Goal: Transaction & Acquisition: Book appointment/travel/reservation

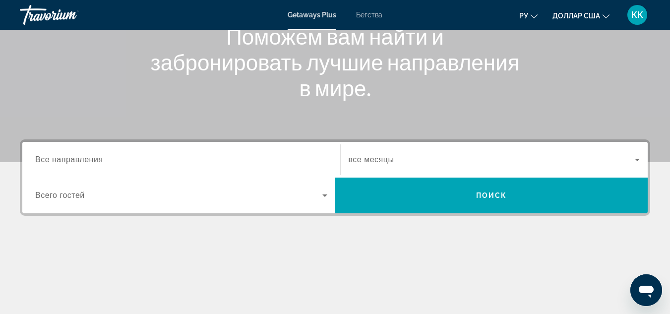
scroll to position [99, 0]
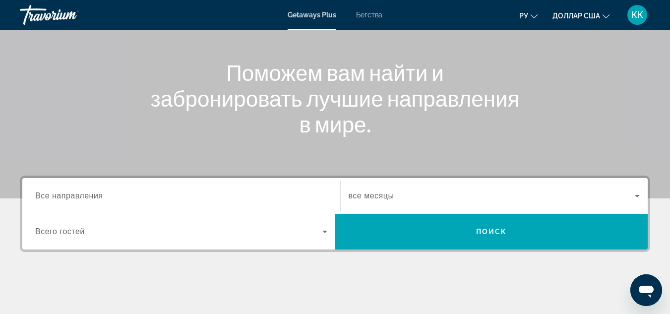
click at [638, 196] on icon "Виджет поиска" at bounding box center [637, 196] width 5 height 2
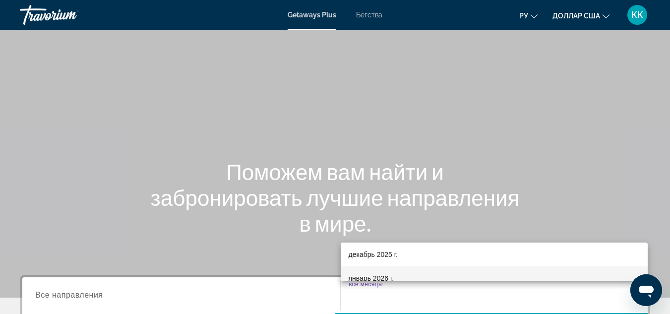
click at [399, 279] on mat-option "январь 2026 г." at bounding box center [495, 278] width 308 height 24
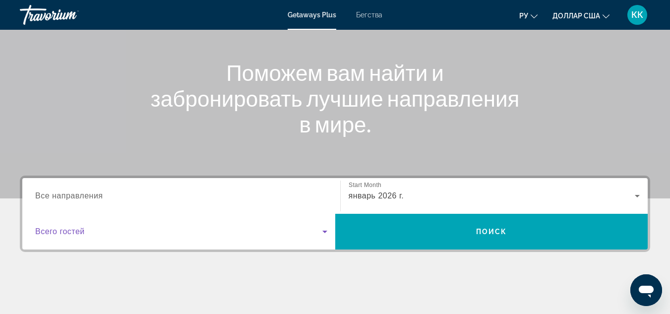
click at [324, 232] on icon "Виджет поиска" at bounding box center [324, 232] width 5 height 2
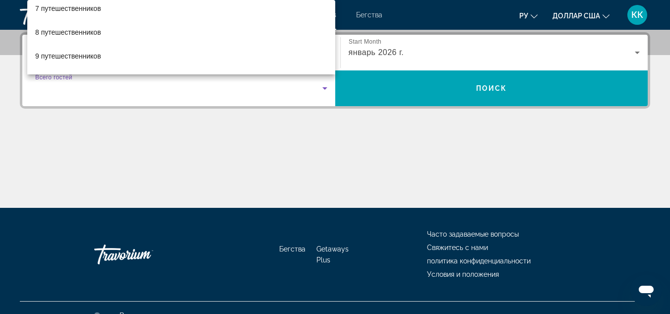
scroll to position [172, 0]
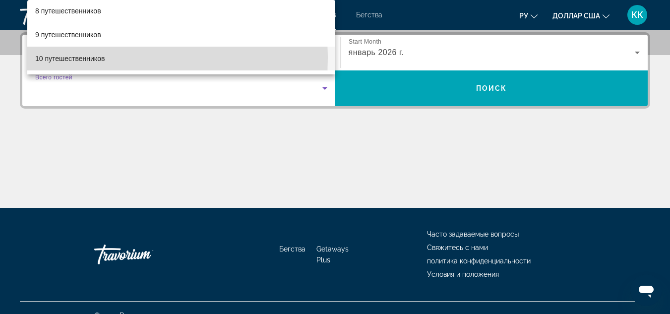
click at [71, 58] on font "10 путешественников" at bounding box center [69, 59] width 69 height 8
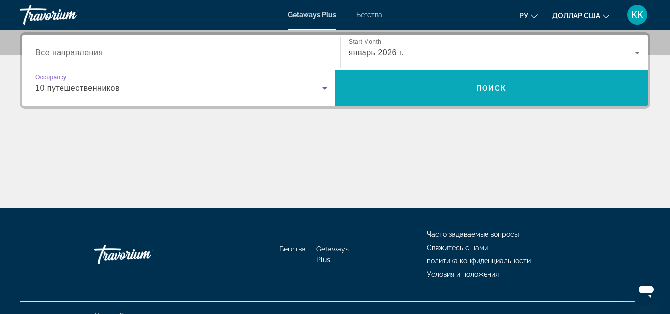
click at [495, 87] on span "Поиск" at bounding box center [491, 88] width 31 height 8
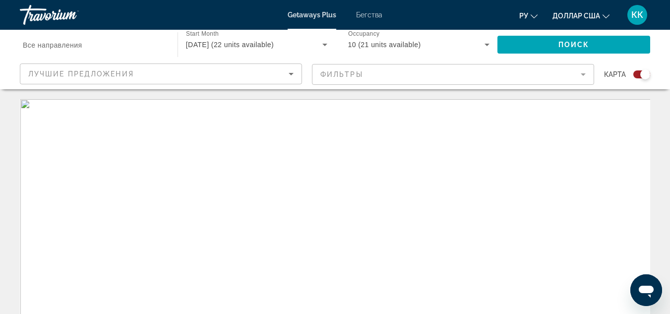
click at [581, 76] on mat-form-field "Фильтры" at bounding box center [453, 74] width 282 height 21
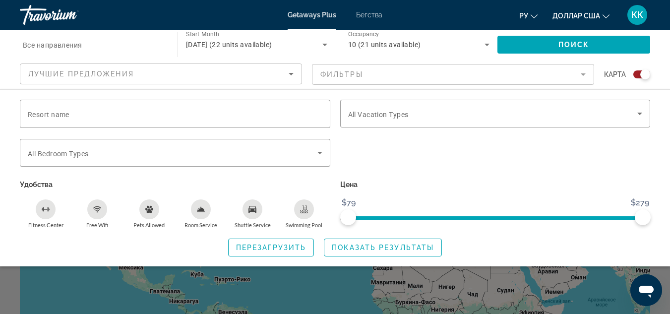
click at [583, 74] on mat-form-field "Фильтры" at bounding box center [453, 74] width 282 height 21
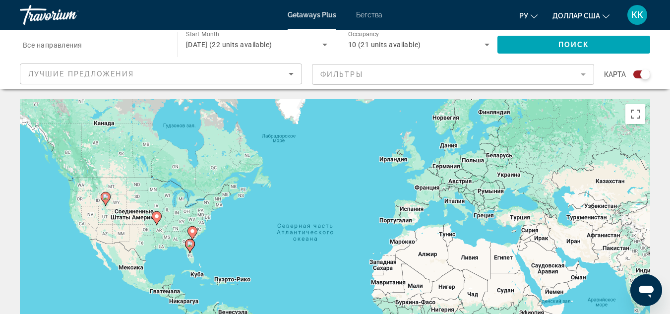
click at [583, 74] on mat-form-field "Фильтры" at bounding box center [453, 74] width 282 height 21
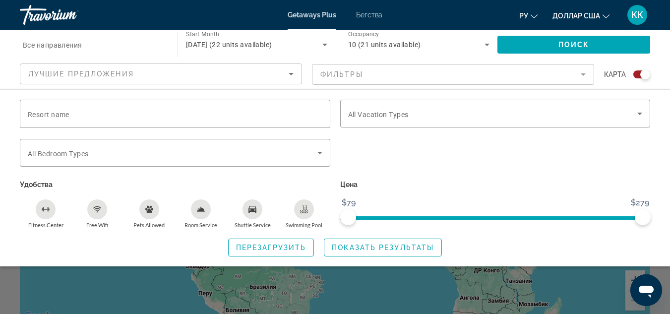
scroll to position [50, 0]
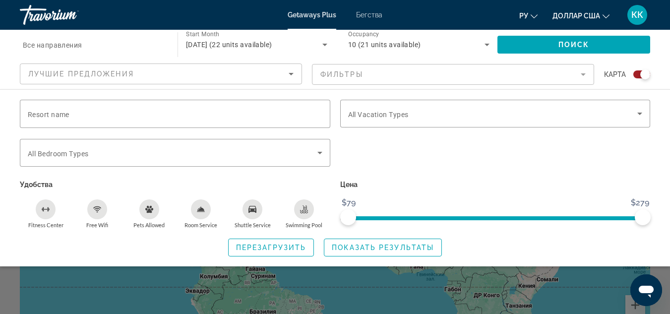
click at [291, 74] on icon "Sort by" at bounding box center [291, 74] width 5 height 2
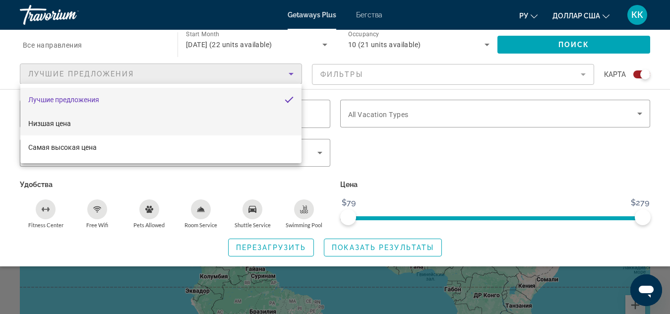
click at [248, 122] on mat-option "Низшая цена" at bounding box center [160, 124] width 281 height 24
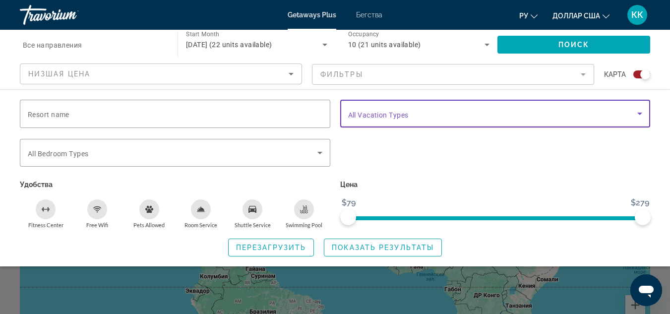
click at [640, 114] on icon "Search widget" at bounding box center [639, 114] width 5 height 2
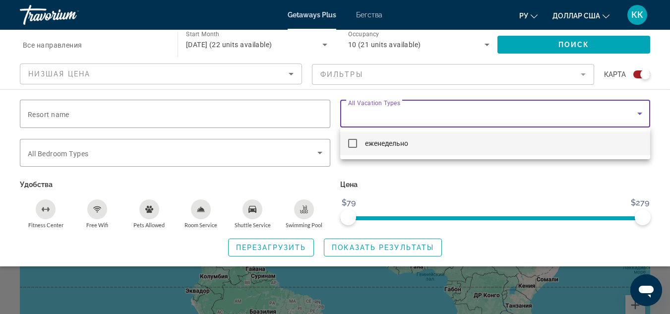
click at [640, 114] on div at bounding box center [335, 157] width 670 height 314
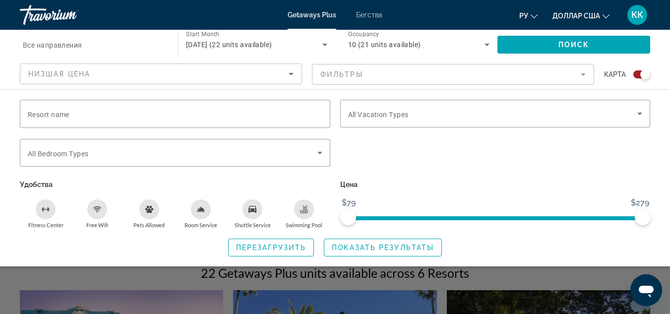
scroll to position [149, 0]
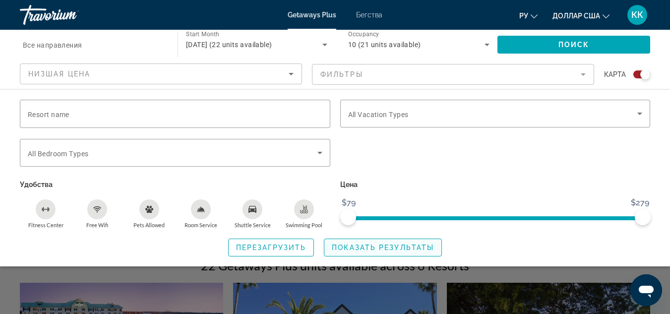
click at [361, 247] on span "Показать результаты" at bounding box center [383, 248] width 102 height 8
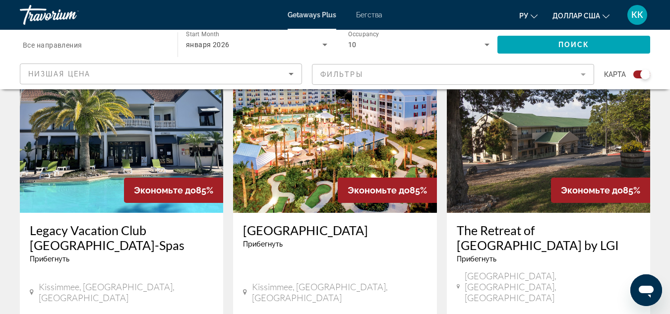
scroll to position [347, 0]
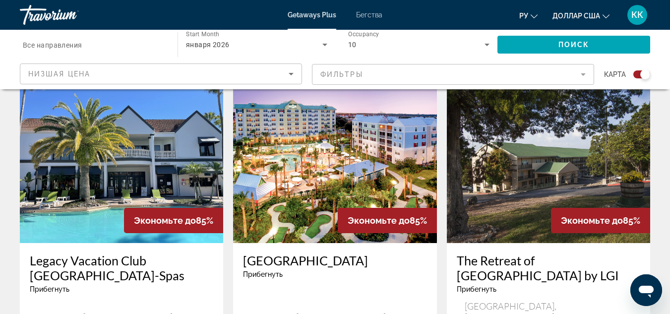
click at [534, 16] on icon "Изменить язык" at bounding box center [534, 16] width 7 height 7
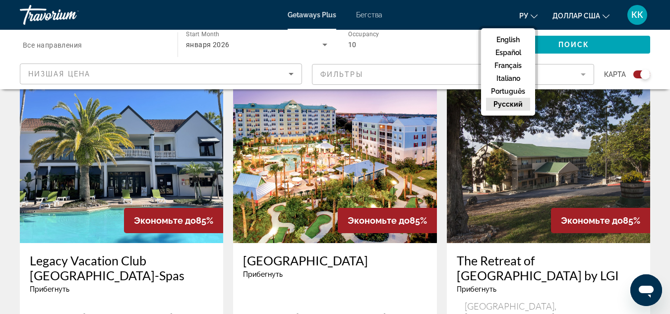
click at [550, 11] on ul "ру English Español Français Italiano Português русский доллар [GEOGRAPHIC_DATA]…" at bounding box center [571, 15] width 105 height 16
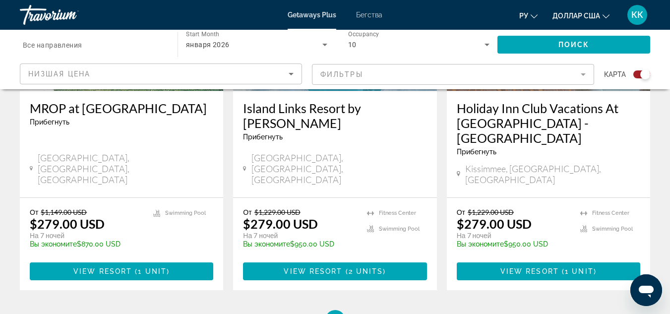
scroll to position [884, 0]
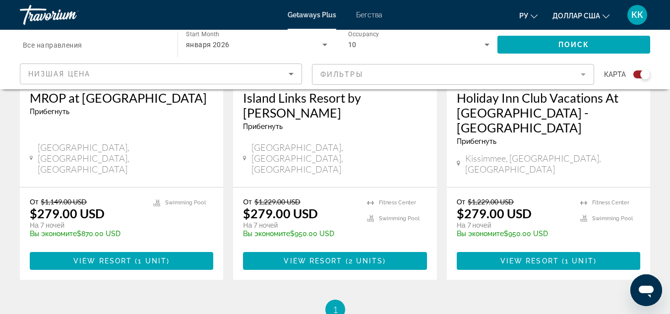
click at [333, 304] on span "1" at bounding box center [335, 309] width 5 height 11
click at [335, 304] on span "1" at bounding box center [335, 309] width 5 height 11
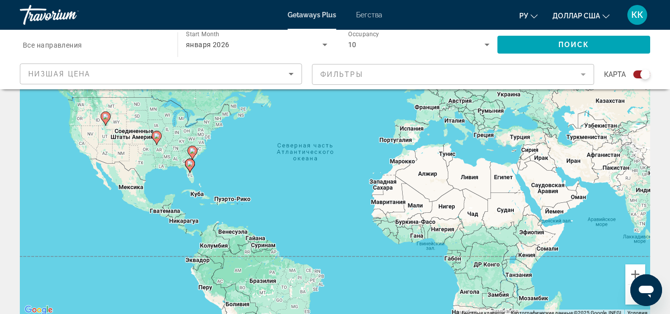
scroll to position [0, 0]
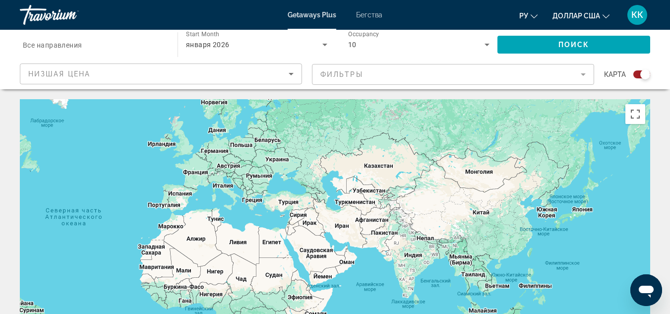
drag, startPoint x: 486, startPoint y: 234, endPoint x: 246, endPoint y: 215, distance: 240.3
click at [247, 215] on div "Чтобы активировать перетаскивание с помощью клавиатуры, нажмите Alt + Ввод. Пос…" at bounding box center [335, 248] width 630 height 298
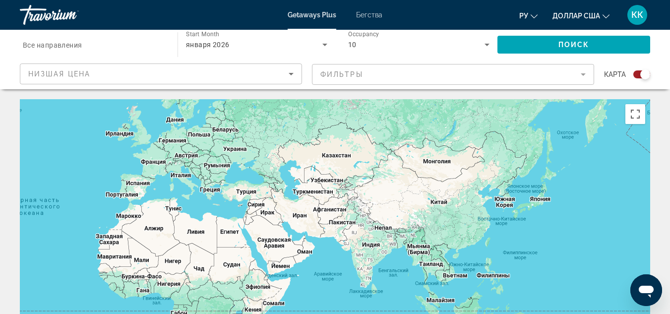
drag, startPoint x: 578, startPoint y: 274, endPoint x: 565, endPoint y: 275, distance: 13.5
click at [565, 275] on div "Основное содержание" at bounding box center [335, 248] width 630 height 298
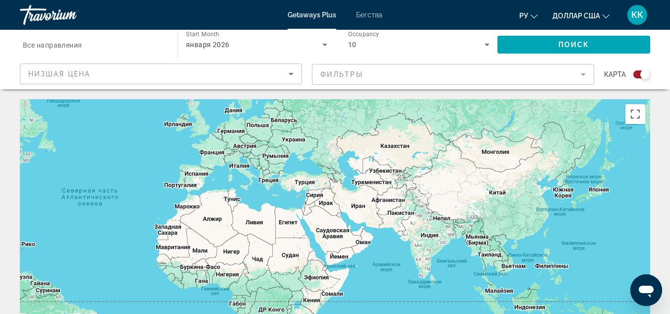
drag, startPoint x: 251, startPoint y: 182, endPoint x: 294, endPoint y: 167, distance: 44.9
click at [294, 167] on div "Основное содержание" at bounding box center [335, 248] width 630 height 298
click at [304, 186] on div "Основное содержание" at bounding box center [335, 248] width 630 height 298
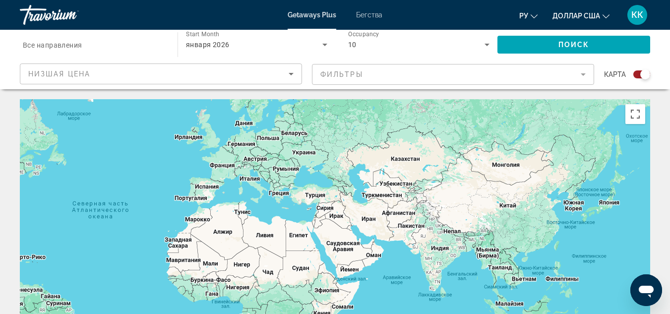
drag, startPoint x: 305, startPoint y: 186, endPoint x: 316, endPoint y: 198, distance: 17.2
click at [316, 198] on div "Основное содержание" at bounding box center [335, 248] width 630 height 298
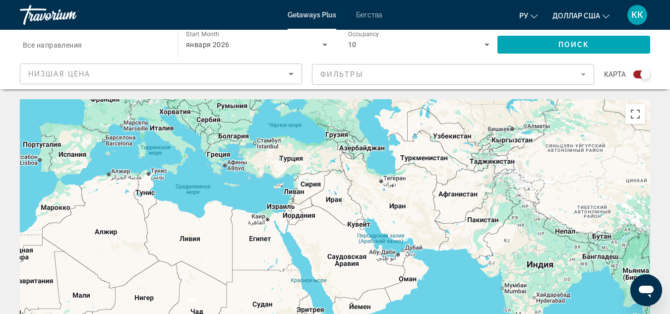
drag, startPoint x: 321, startPoint y: 194, endPoint x: 298, endPoint y: 160, distance: 41.4
click at [298, 160] on div "Основное содержание" at bounding box center [335, 248] width 630 height 298
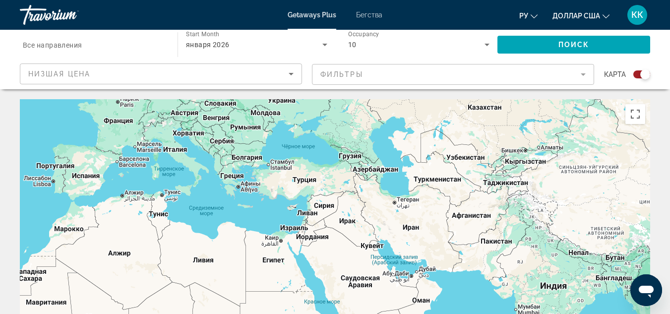
drag, startPoint x: 298, startPoint y: 160, endPoint x: 311, endPoint y: 183, distance: 26.0
click at [311, 183] on div "Основное содержание" at bounding box center [335, 248] width 630 height 298
click at [269, 167] on div "Основное содержание" at bounding box center [335, 248] width 630 height 298
click at [402, 80] on mat-form-field "Фильтры" at bounding box center [453, 74] width 282 height 21
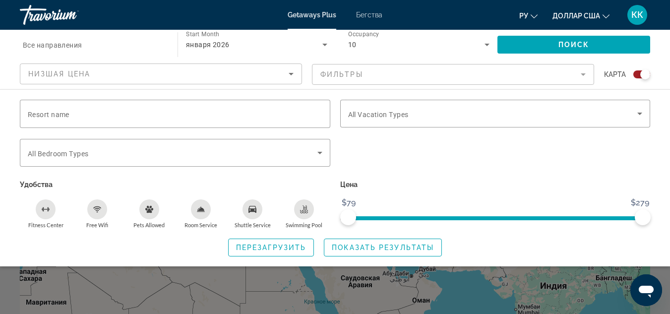
click at [397, 77] on mat-form-field "Фильтры" at bounding box center [453, 74] width 282 height 21
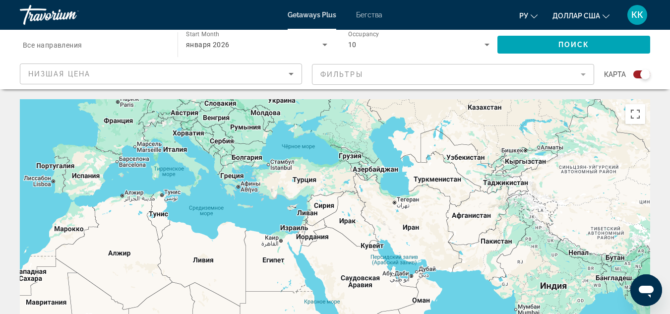
click at [276, 181] on div "Основное содержание" at bounding box center [335, 248] width 630 height 298
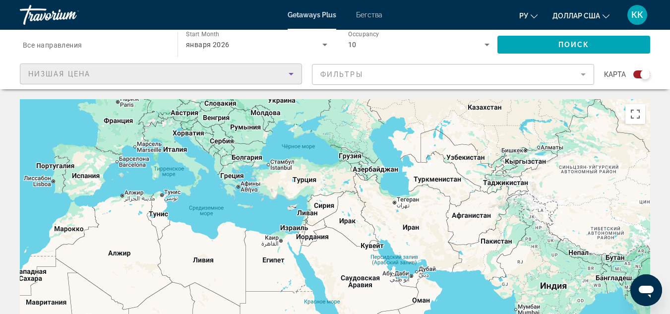
click at [280, 78] on div "Низшая цена" at bounding box center [158, 74] width 260 height 12
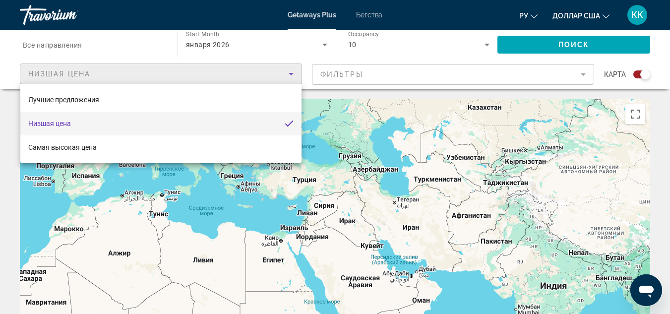
click at [286, 76] on div at bounding box center [335, 157] width 670 height 314
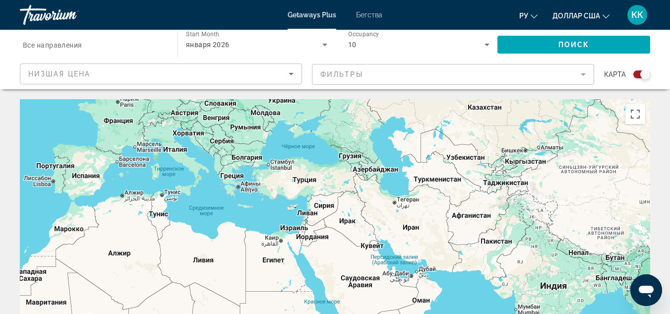
click at [278, 173] on div "Основное содержание" at bounding box center [335, 248] width 630 height 298
click at [173, 151] on div "Основное содержание" at bounding box center [335, 248] width 630 height 298
click at [172, 150] on div "Основное содержание" at bounding box center [335, 248] width 630 height 298
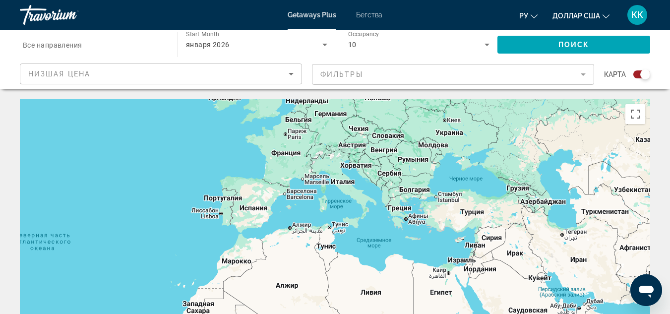
drag, startPoint x: 179, startPoint y: 162, endPoint x: 342, endPoint y: 193, distance: 166.2
click at [343, 193] on div "Основное содержание" at bounding box center [335, 248] width 630 height 298
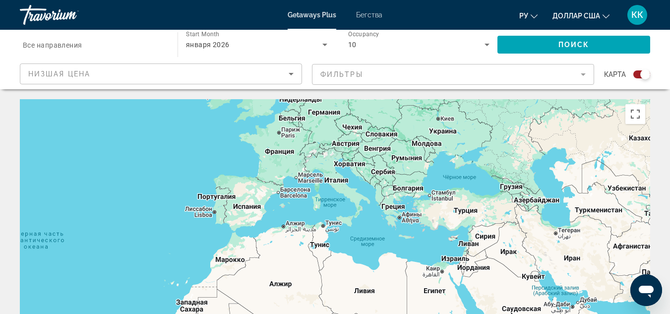
click at [342, 187] on div "Основное содержание" at bounding box center [335, 248] width 630 height 298
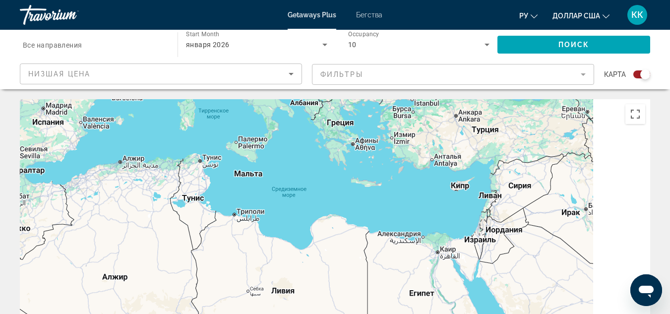
drag, startPoint x: 407, startPoint y: 242, endPoint x: 316, endPoint y: 184, distance: 108.0
click at [321, 167] on div "Основное содержание" at bounding box center [335, 248] width 630 height 298
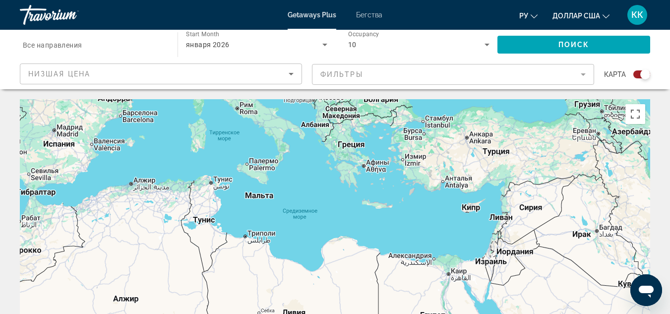
click at [466, 136] on div "Основное содержание" at bounding box center [335, 248] width 630 height 298
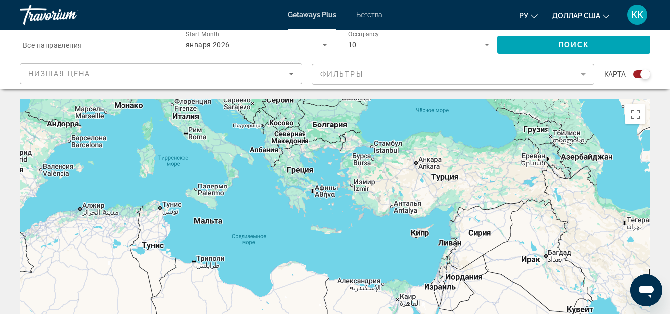
drag, startPoint x: 466, startPoint y: 136, endPoint x: 411, endPoint y: 165, distance: 62.3
click at [411, 165] on div "Основное содержание" at bounding box center [335, 248] width 630 height 298
click at [418, 45] on div "10" at bounding box center [416, 45] width 137 height 12
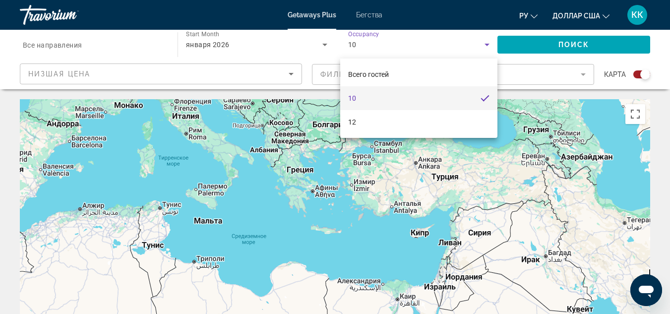
click at [318, 240] on div at bounding box center [335, 157] width 670 height 314
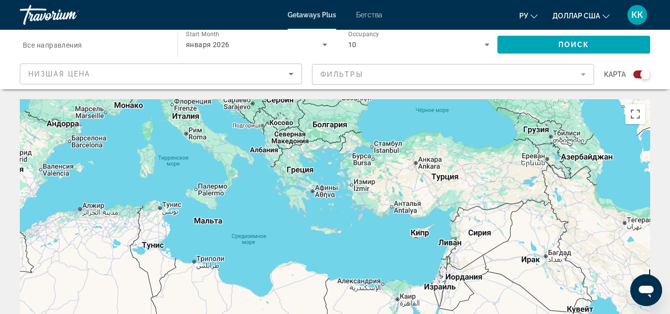
click at [88, 48] on input "Destination Все направления" at bounding box center [94, 45] width 142 height 12
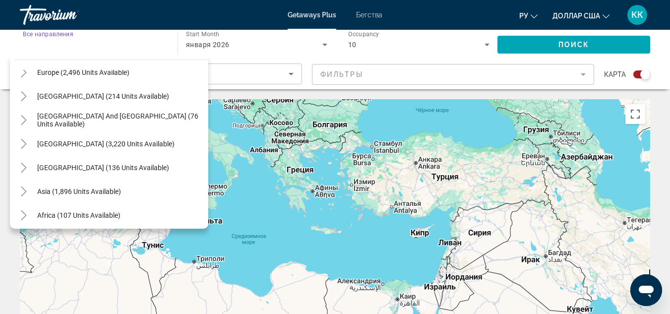
scroll to position [149, 0]
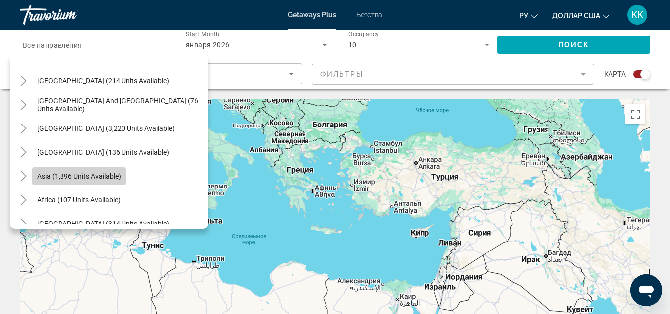
click at [86, 172] on span "Asia (1,896 units available)" at bounding box center [79, 176] width 84 height 8
type input "**********"
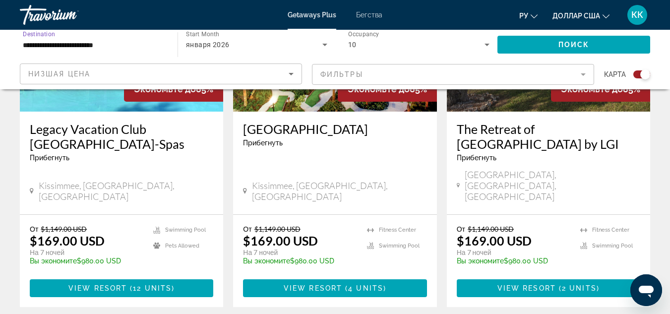
scroll to position [496, 0]
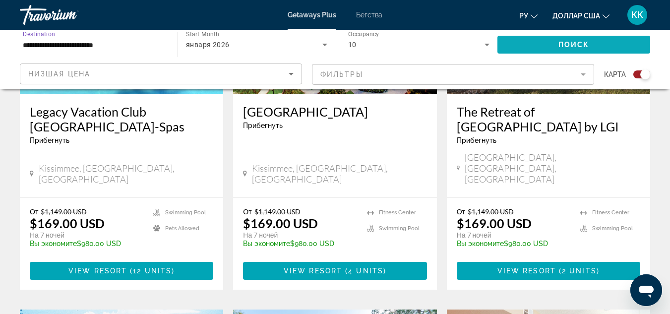
click at [566, 39] on span "Search widget" at bounding box center [574, 45] width 153 height 24
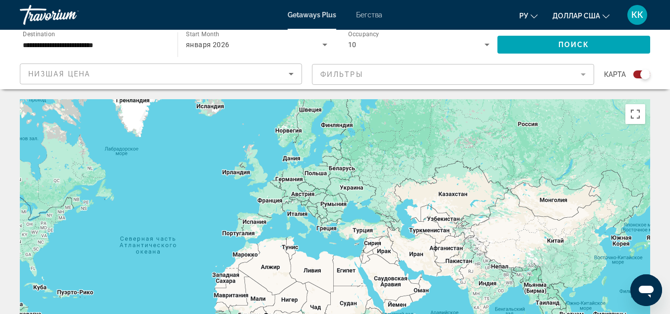
click at [122, 50] on input "**********" at bounding box center [94, 45] width 142 height 12
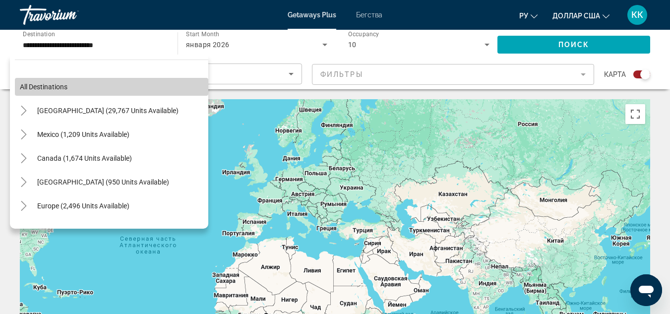
click at [114, 82] on span "Search widget" at bounding box center [111, 87] width 193 height 24
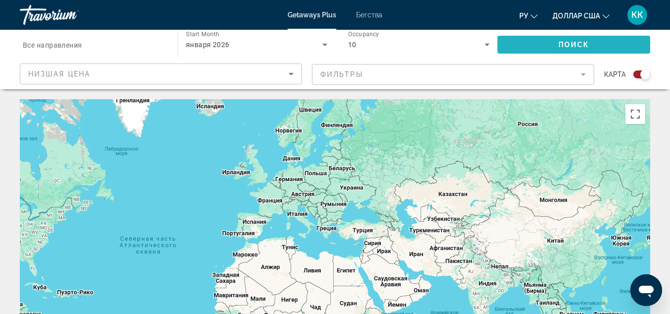
click at [540, 40] on span "Search widget" at bounding box center [574, 45] width 153 height 24
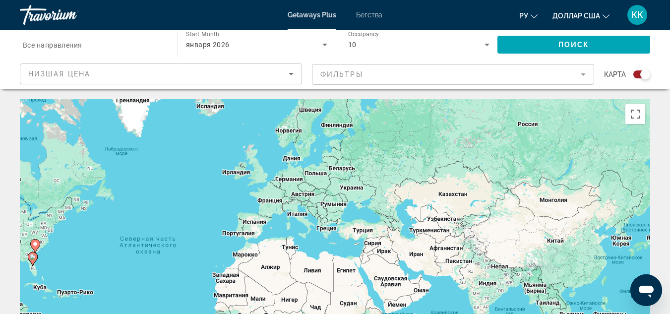
click at [329, 37] on div "Start Month все месяцы [DATE]" at bounding box center [256, 45] width 157 height 28
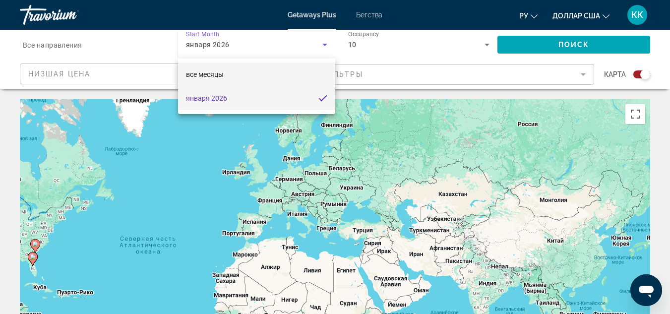
click at [283, 69] on mat-option "все месяцы" at bounding box center [256, 75] width 157 height 24
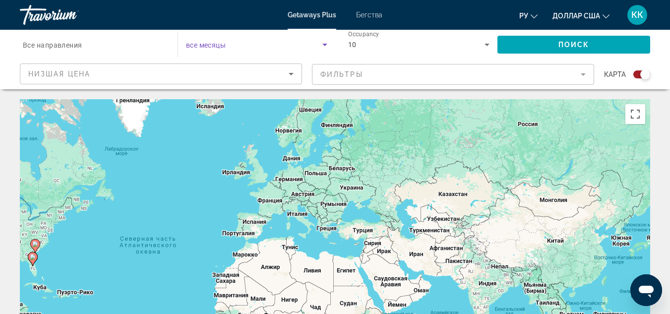
click at [329, 44] on icon "Search widget" at bounding box center [325, 45] width 12 height 12
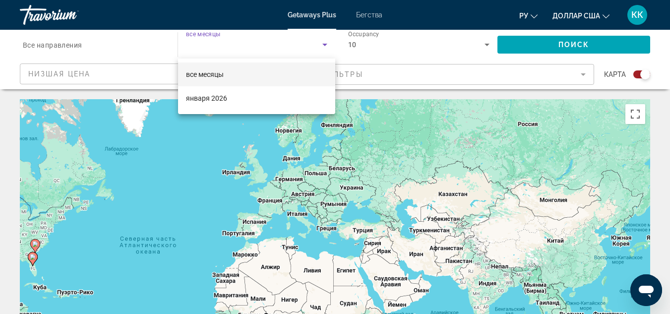
click at [237, 126] on div at bounding box center [335, 157] width 670 height 314
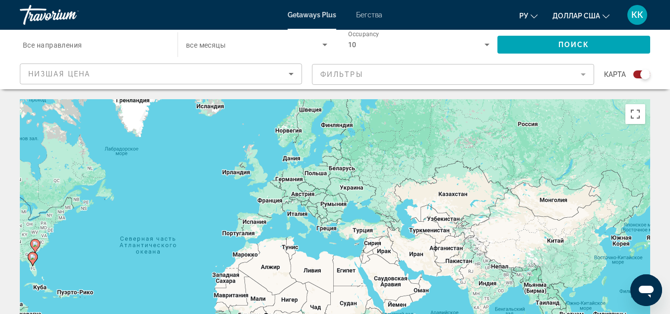
click at [207, 43] on span "все месяцы" at bounding box center [206, 45] width 40 height 8
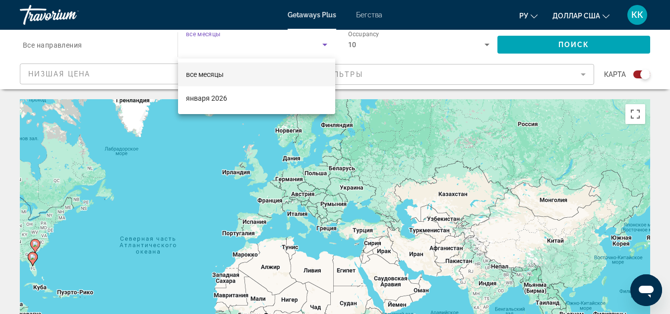
click at [207, 75] on font "все месяцы" at bounding box center [205, 74] width 38 height 8
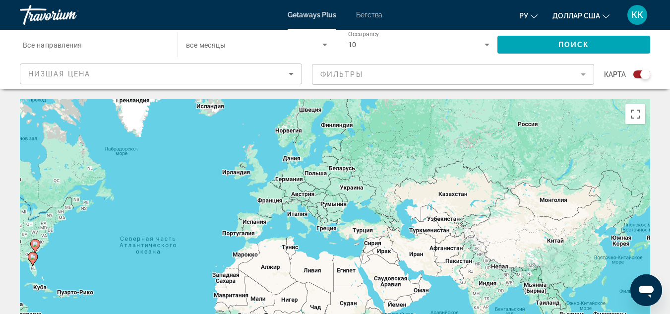
click at [223, 37] on div "Search widget" at bounding box center [256, 45] width 141 height 28
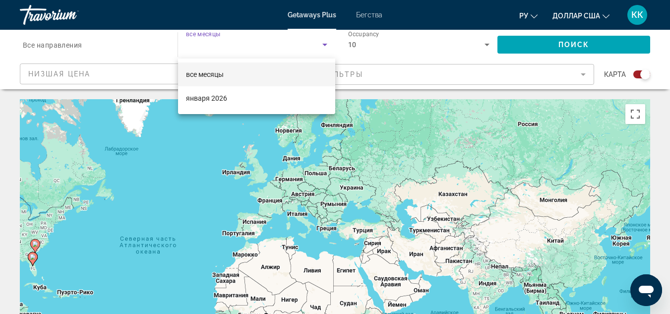
drag, startPoint x: 200, startPoint y: 93, endPoint x: 366, endPoint y: 71, distance: 167.7
click at [366, 72] on div "все месяцы января 2026" at bounding box center [335, 157] width 670 height 314
click at [291, 67] on mat-option "все месяцы" at bounding box center [256, 75] width 157 height 24
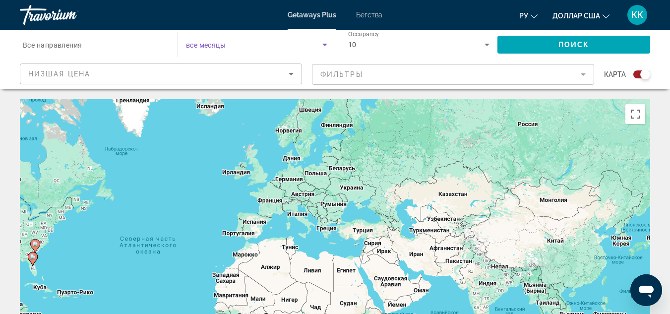
click at [296, 43] on span "Search widget" at bounding box center [254, 45] width 136 height 12
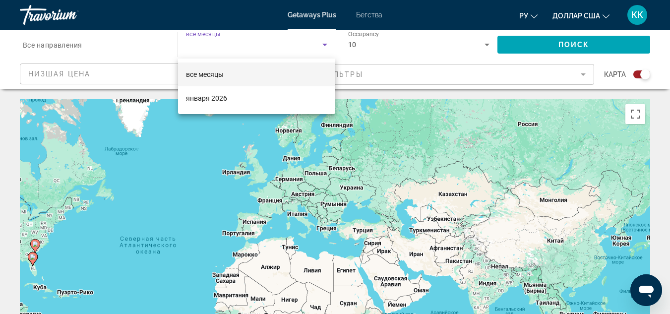
click at [296, 43] on div at bounding box center [335, 157] width 670 height 314
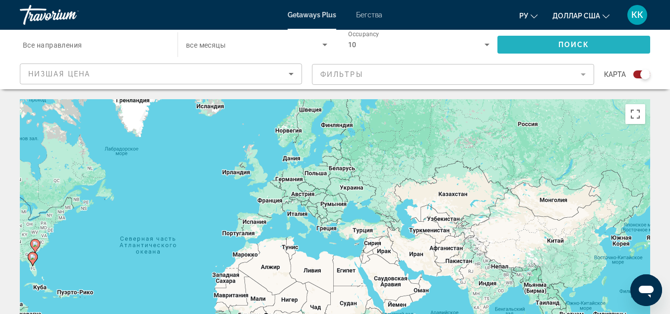
click at [537, 43] on span "Search widget" at bounding box center [574, 45] width 153 height 24
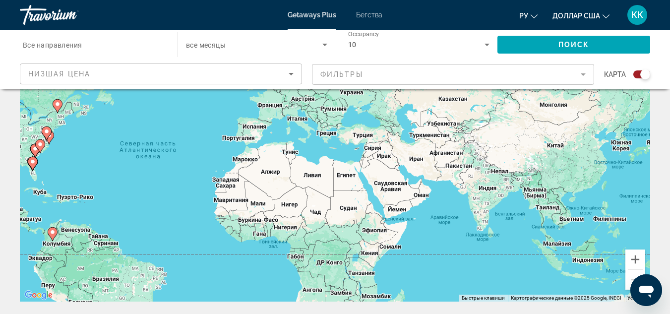
scroll to position [46, 0]
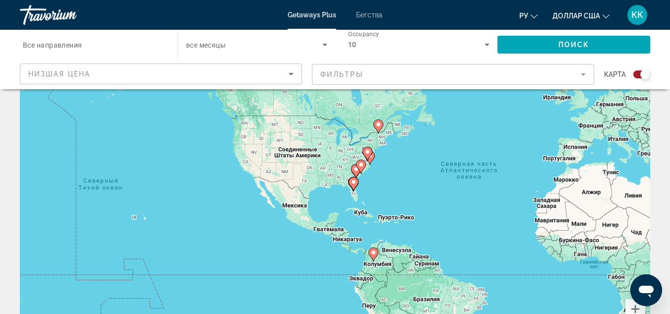
drag, startPoint x: 219, startPoint y: 151, endPoint x: 542, endPoint y: 123, distance: 324.2
click at [542, 123] on div "Чтобы активировать перетаскивание с помощью клавиатуры, нажмите Alt + Ввод. Пос…" at bounding box center [335, 203] width 630 height 298
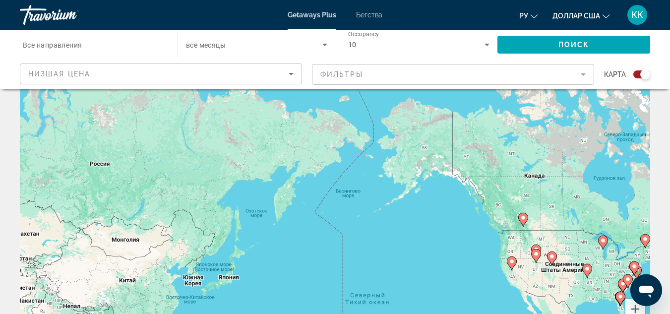
drag, startPoint x: 410, startPoint y: 186, endPoint x: 661, endPoint y: 298, distance: 274.9
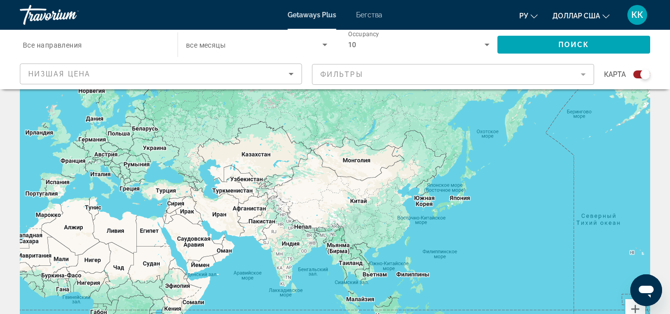
drag, startPoint x: 427, startPoint y: 220, endPoint x: 655, endPoint y: 146, distance: 239.9
click at [670, 136] on html "Перейти к общему содержанию Getaways Plus Бегства ру English Español Français I…" at bounding box center [335, 111] width 670 height 314
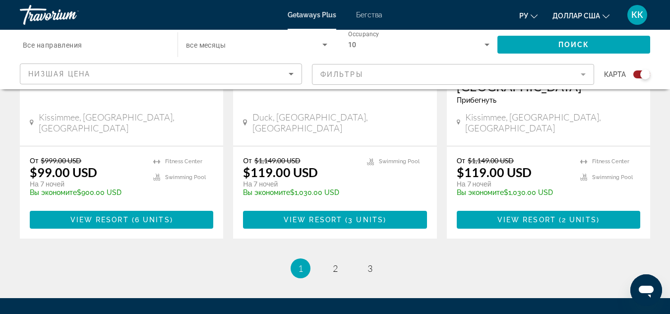
scroll to position [1683, 0]
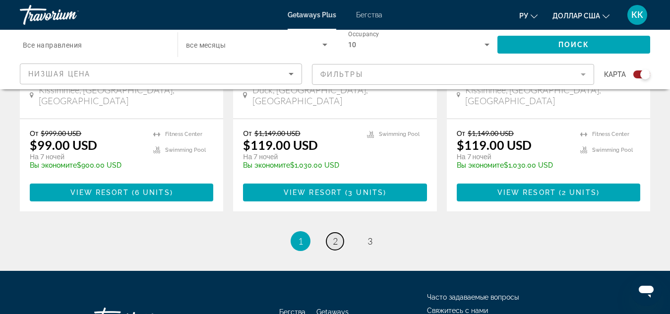
click at [334, 236] on span "2" at bounding box center [335, 241] width 5 height 11
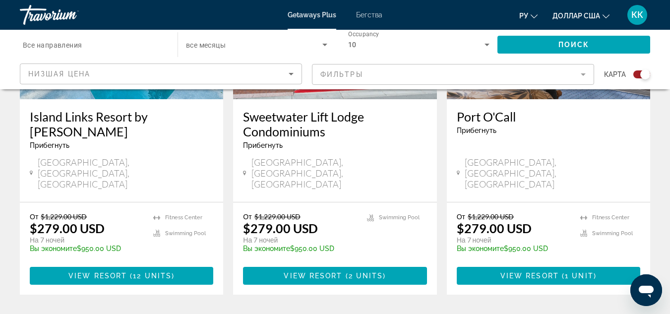
scroll to position [1633, 0]
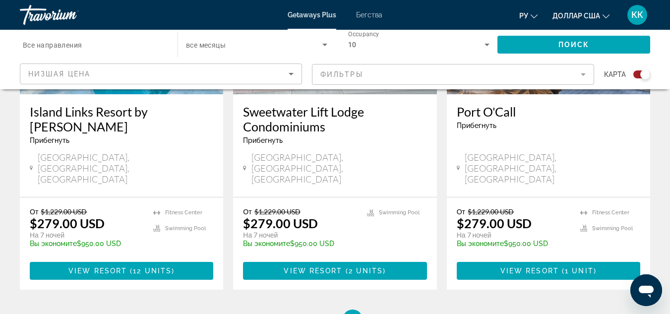
click at [378, 310] on ul "2 / 2 page 1 You're on page 2" at bounding box center [335, 320] width 630 height 20
click at [319, 314] on span "1" at bounding box center [317, 319] width 5 height 11
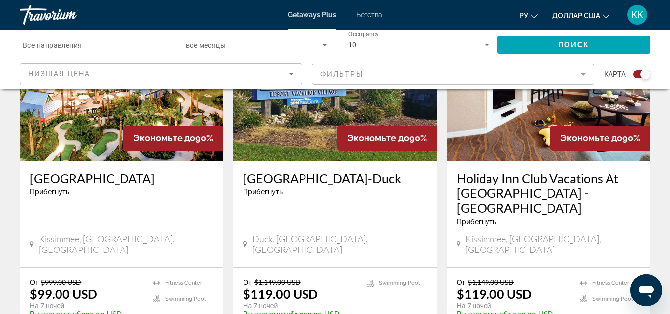
scroll to position [1688, 0]
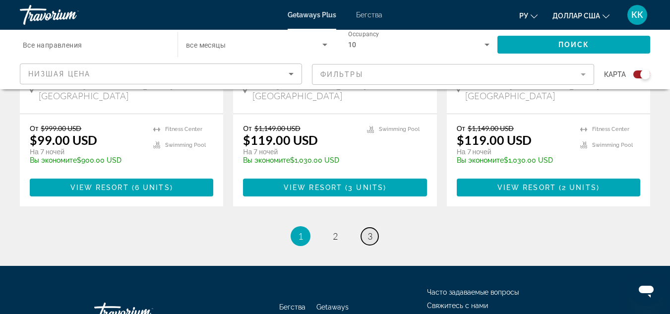
click at [370, 231] on span "3" at bounding box center [370, 236] width 5 height 11
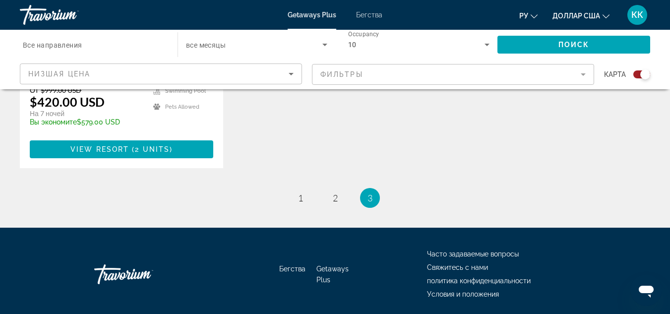
scroll to position [595, 0]
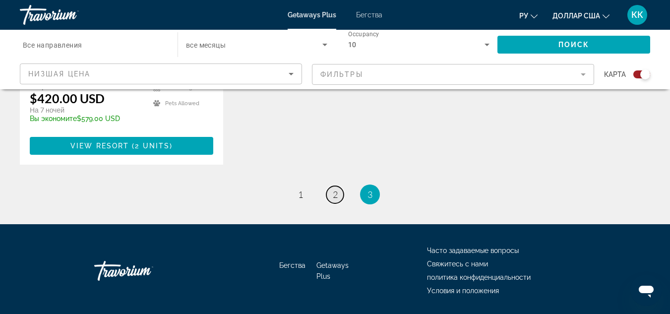
click at [334, 189] on span "2" at bounding box center [335, 194] width 5 height 11
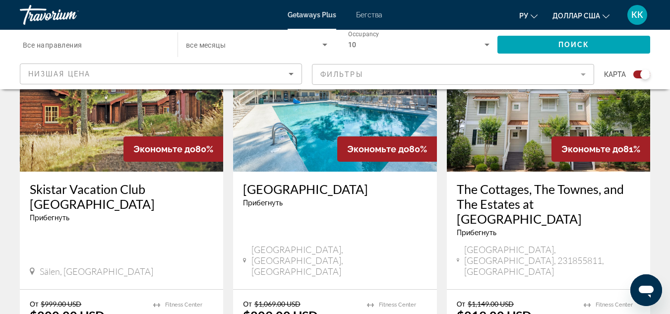
scroll to position [744, 0]
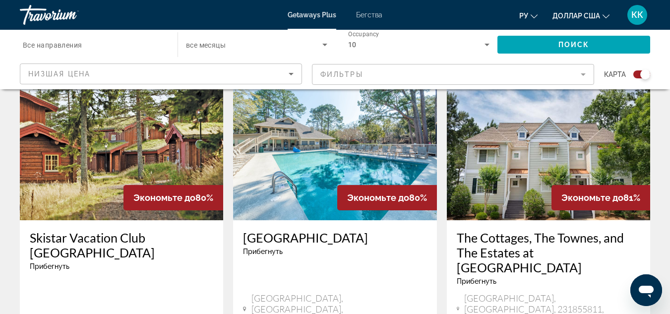
click at [113, 131] on img "Основное содержание" at bounding box center [121, 141] width 203 height 159
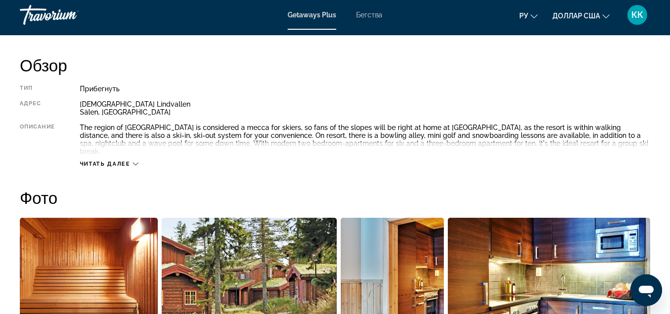
scroll to position [496, 0]
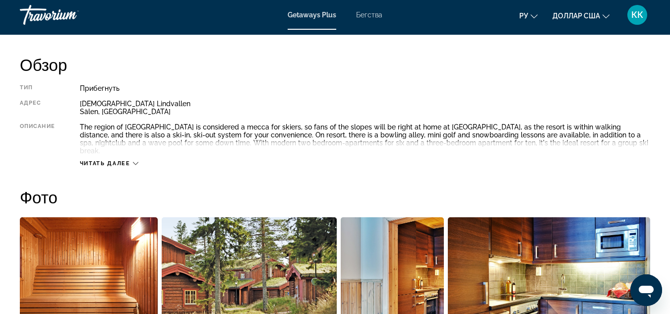
click at [134, 161] on icon "Основное содержание" at bounding box center [135, 163] width 5 height 5
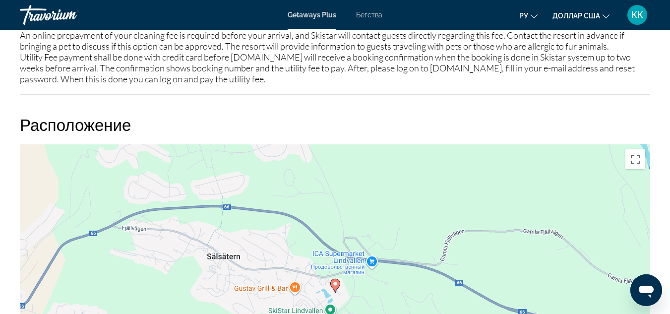
scroll to position [1587, 0]
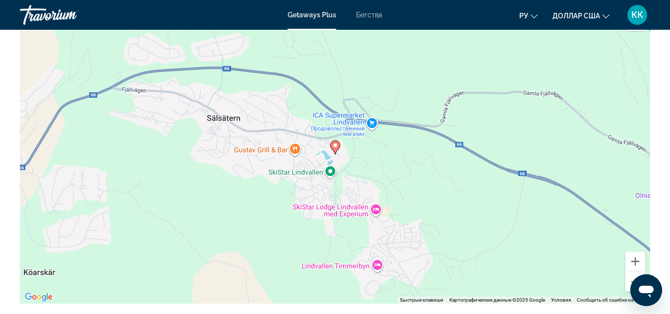
click at [531, 18] on button "ру English Español Français Italiano Português русский" at bounding box center [528, 15] width 18 height 14
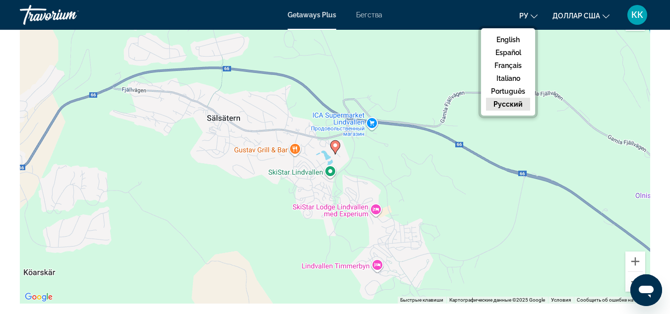
click at [531, 18] on button "ру English Español Français Italiano Português русский" at bounding box center [528, 15] width 18 height 14
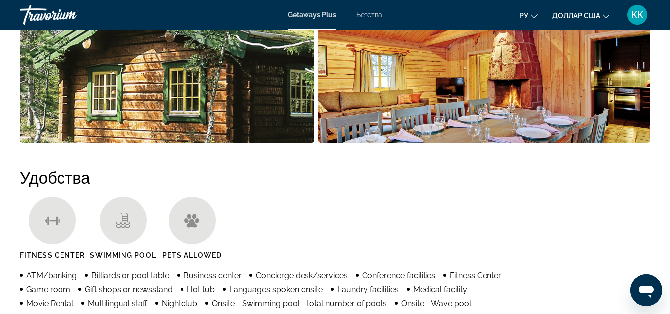
scroll to position [474, 0]
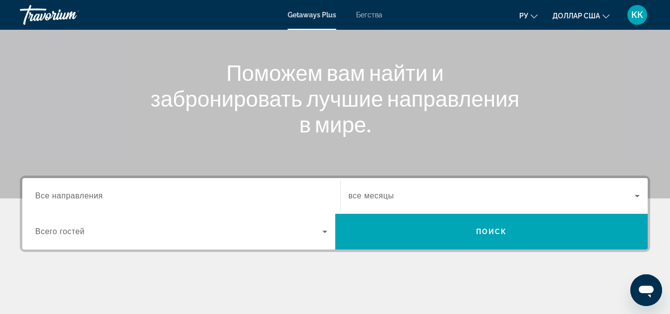
scroll to position [149, 0]
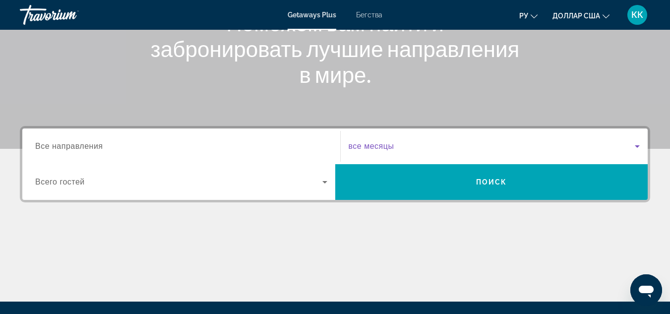
click at [639, 146] on icon "Виджет поиска" at bounding box center [637, 146] width 12 height 12
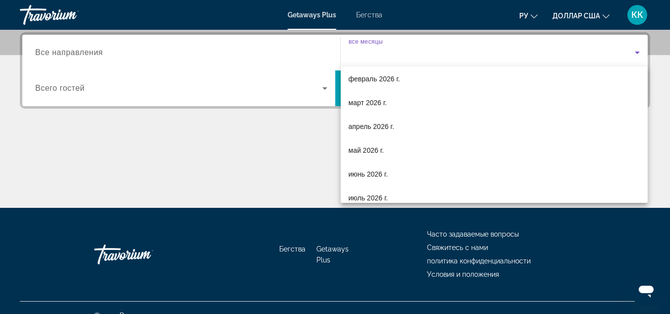
scroll to position [173, 0]
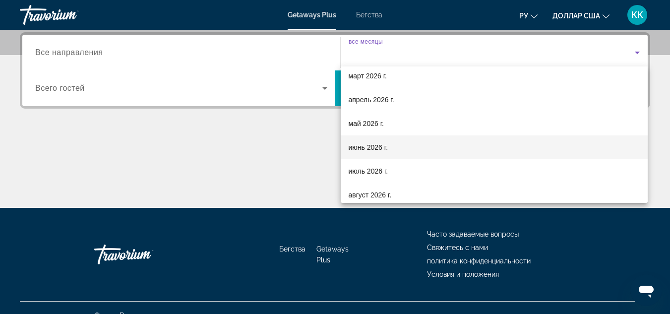
click at [357, 147] on font "июнь 2026 г." at bounding box center [369, 147] width 40 height 8
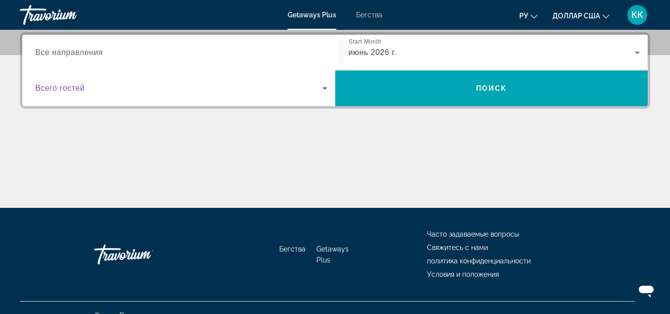
click at [326, 88] on icon "Виджет поиска" at bounding box center [324, 88] width 5 height 2
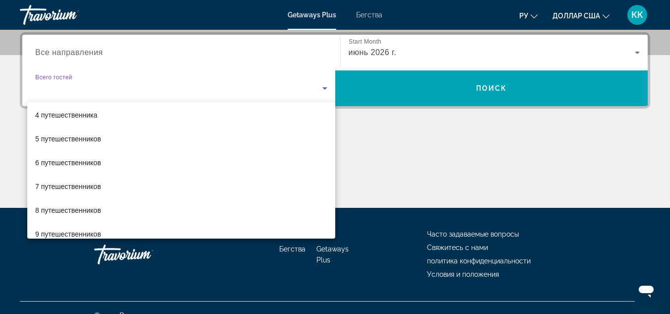
scroll to position [106, 0]
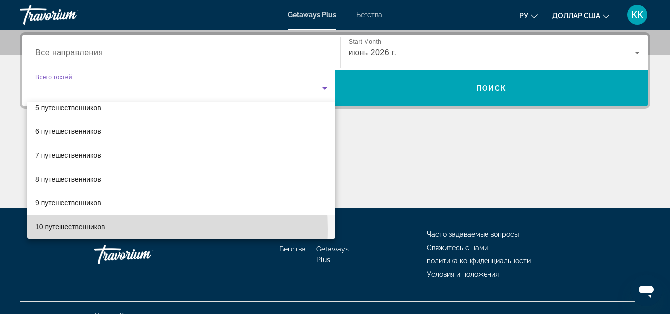
click at [89, 229] on font "10 путешественников" at bounding box center [69, 227] width 69 height 8
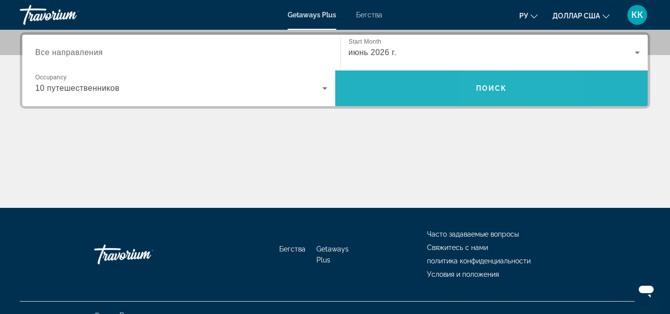
click at [499, 86] on span "Поиск" at bounding box center [491, 88] width 31 height 8
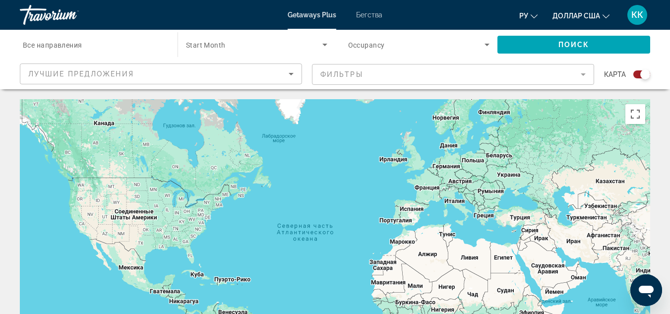
click at [488, 41] on icon "Search widget" at bounding box center [487, 45] width 12 height 12
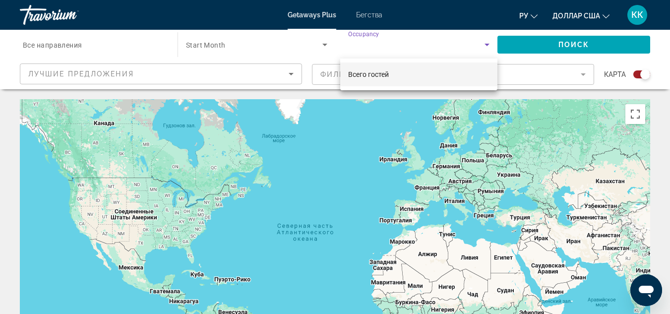
click at [485, 48] on div at bounding box center [335, 157] width 670 height 314
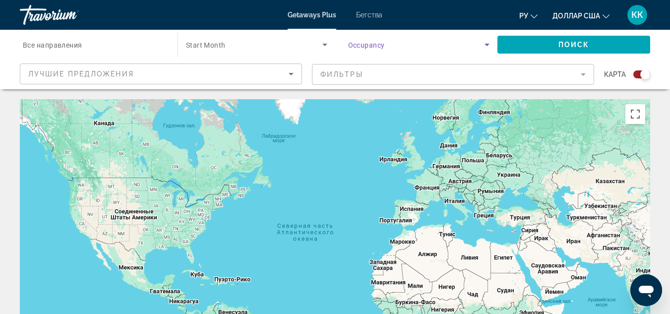
click at [482, 49] on icon "Search widget" at bounding box center [487, 45] width 12 height 12
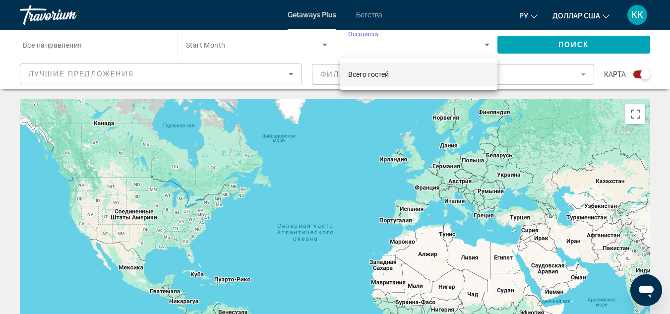
click at [455, 90] on div at bounding box center [335, 157] width 670 height 314
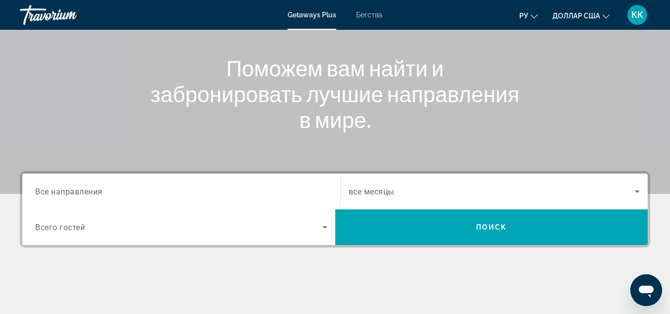
scroll to position [149, 0]
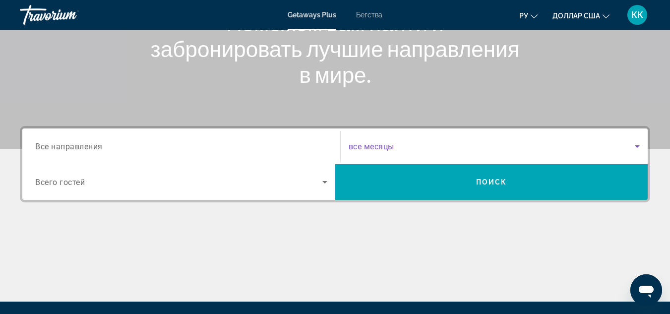
click at [525, 148] on span "Search widget" at bounding box center [492, 146] width 287 height 12
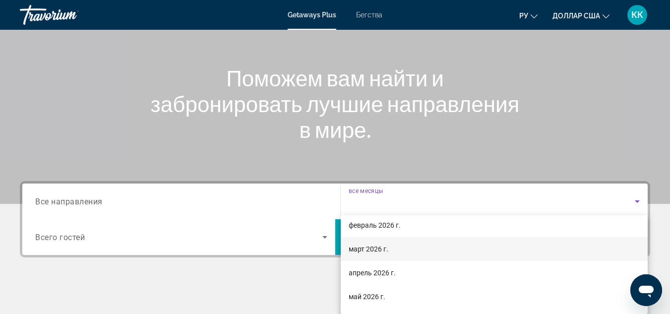
scroll to position [198, 0]
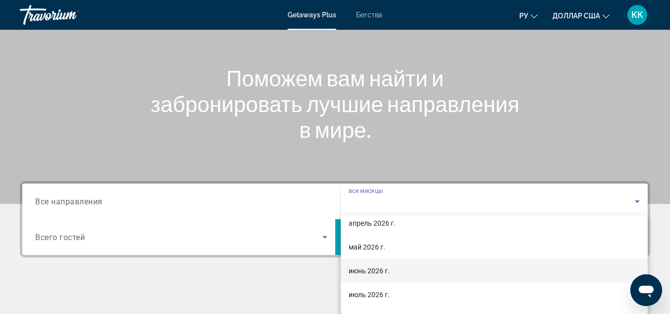
click at [451, 272] on mat-option "июнь 2026 г." at bounding box center [495, 271] width 308 height 24
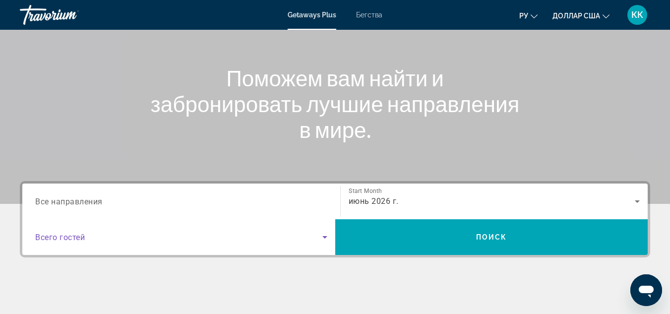
click at [306, 239] on span "Search widget" at bounding box center [178, 237] width 287 height 12
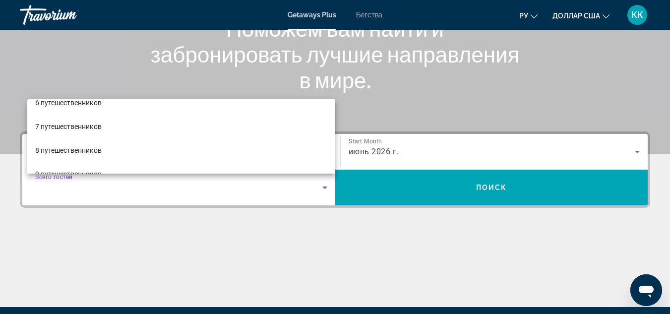
scroll to position [149, 0]
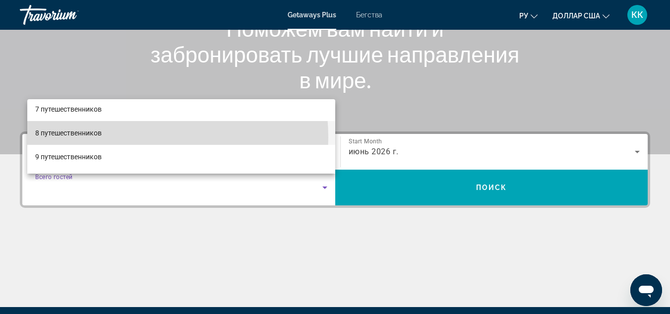
click at [125, 137] on mat-option "8 путешественников" at bounding box center [181, 133] width 308 height 24
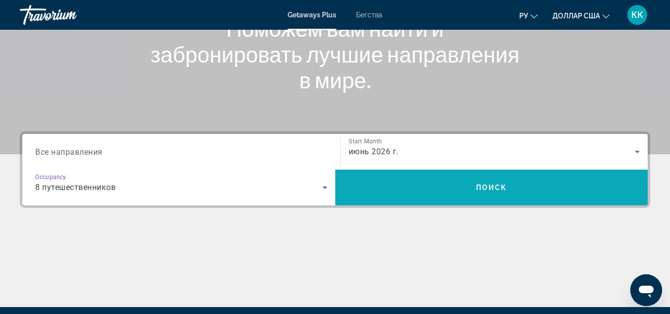
click at [404, 183] on span "Search widget" at bounding box center [491, 188] width 313 height 24
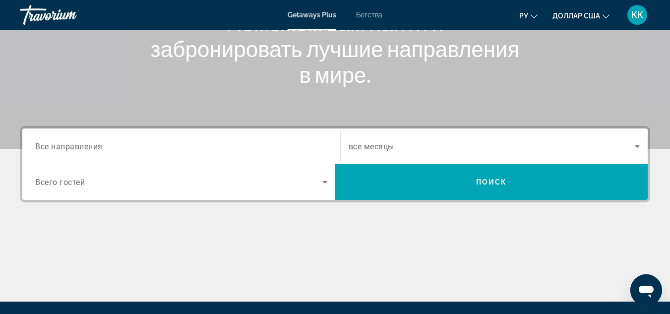
click at [394, 143] on span "все месяцы" at bounding box center [372, 146] width 46 height 9
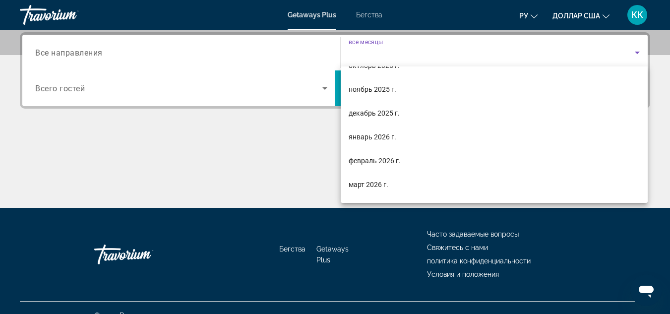
scroll to position [100, 0]
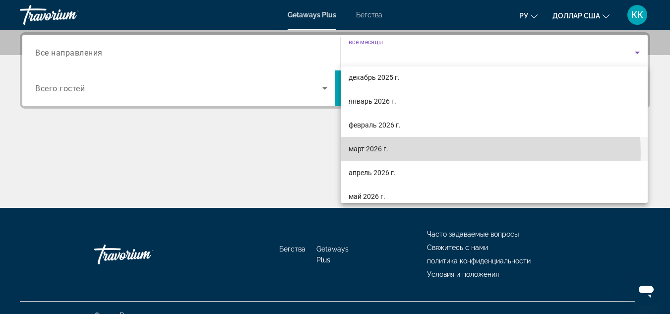
click at [427, 153] on mat-option "март 2026 г." at bounding box center [495, 149] width 308 height 24
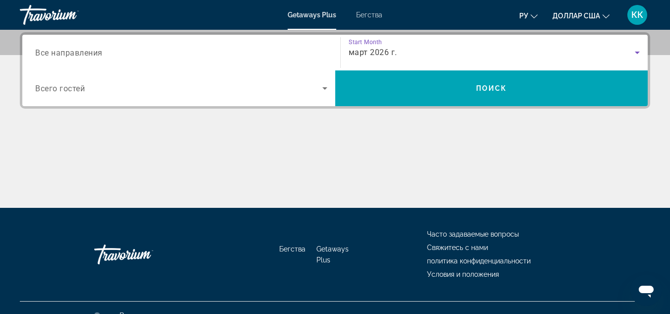
click at [283, 93] on span "Search widget" at bounding box center [178, 88] width 287 height 12
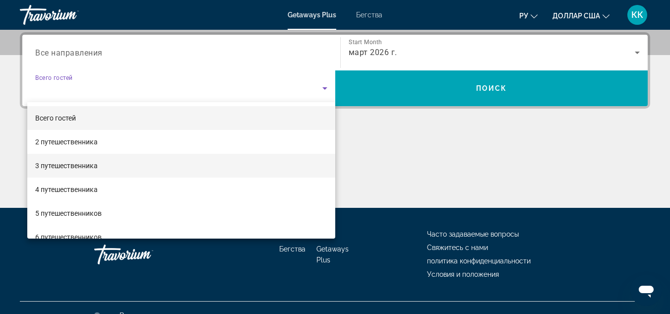
scroll to position [99, 0]
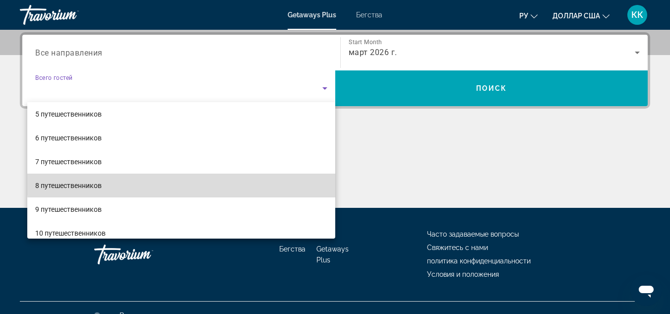
click at [271, 179] on mat-option "8 путешественников" at bounding box center [181, 186] width 308 height 24
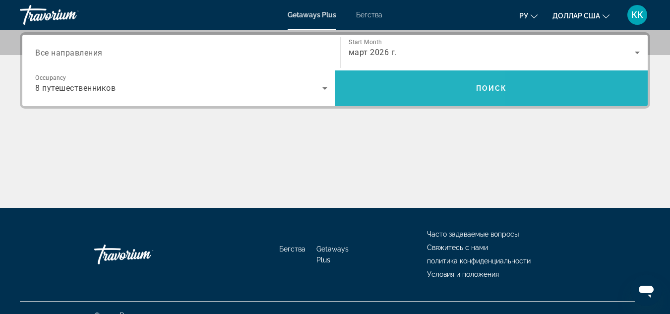
click at [388, 78] on span "Search widget" at bounding box center [491, 88] width 313 height 24
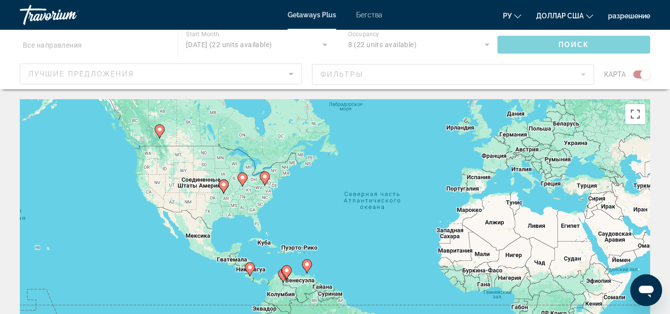
drag, startPoint x: 434, startPoint y: 145, endPoint x: 498, endPoint y: 116, distance: 70.6
click at [498, 116] on div "Чтобы активировать перетаскивание с помощью клавиатуры, нажмите Alt + Ввод. Пос…" at bounding box center [335, 248] width 630 height 298
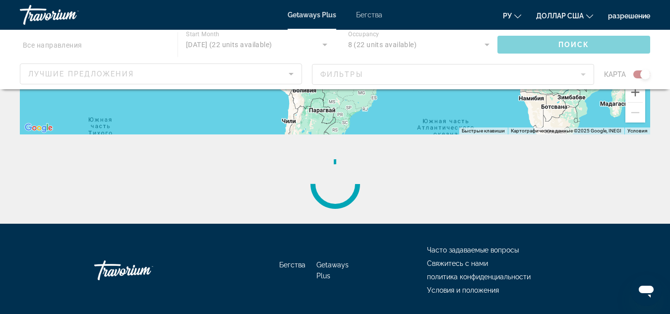
scroll to position [294, 0]
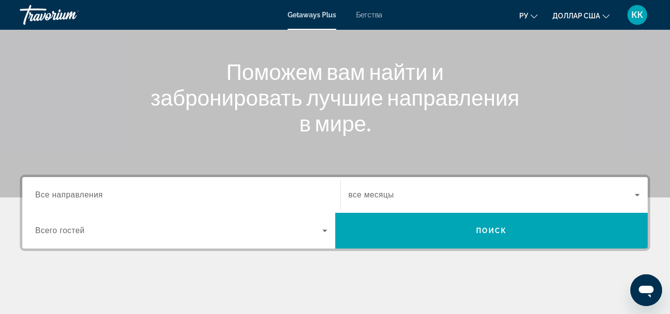
scroll to position [149, 0]
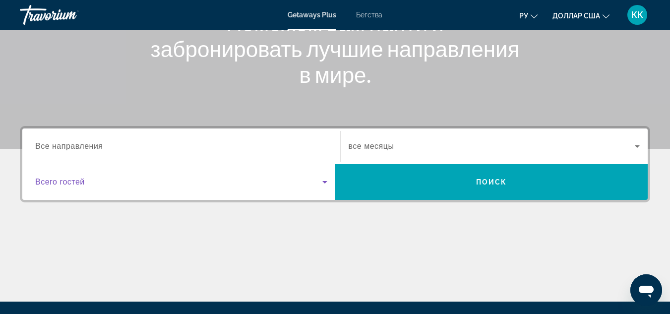
click at [324, 183] on icon "Виджет поиска" at bounding box center [324, 182] width 5 height 2
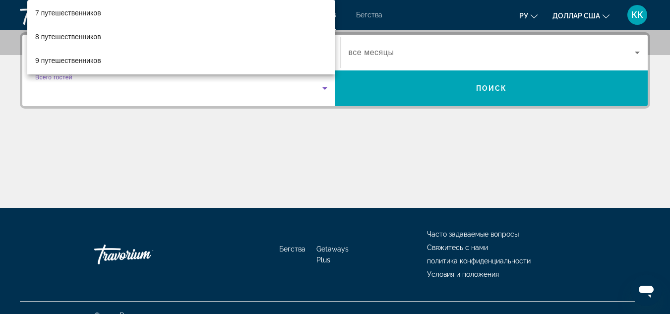
scroll to position [150, 0]
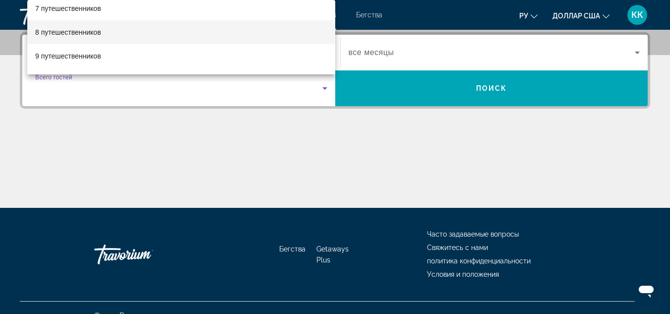
click at [109, 39] on mat-option "8 путешественников" at bounding box center [181, 32] width 308 height 24
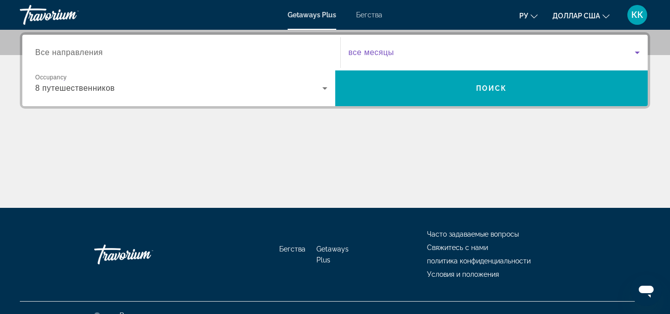
click at [637, 52] on icon "Виджет поиска" at bounding box center [637, 53] width 5 height 2
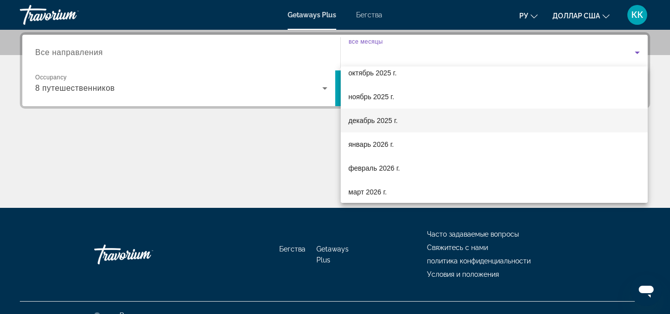
scroll to position [99, 0]
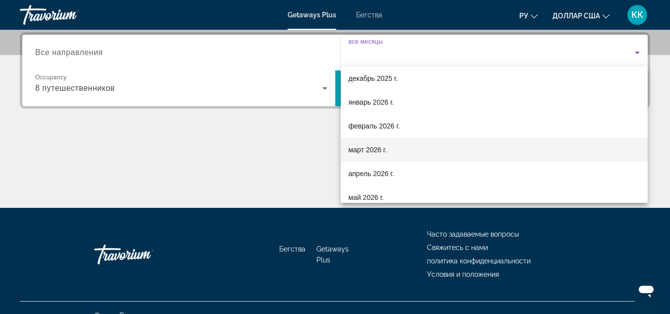
click at [354, 149] on font "март 2026 г." at bounding box center [368, 150] width 39 height 8
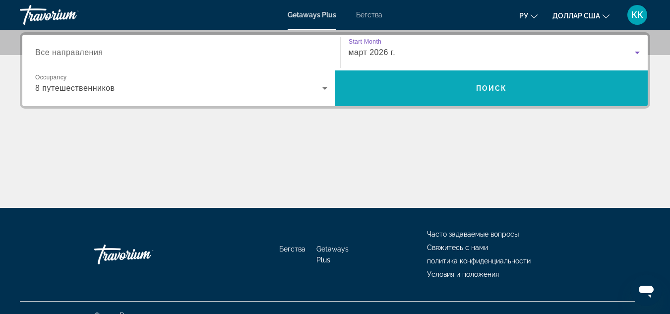
click at [496, 89] on span "Поиск" at bounding box center [491, 88] width 31 height 8
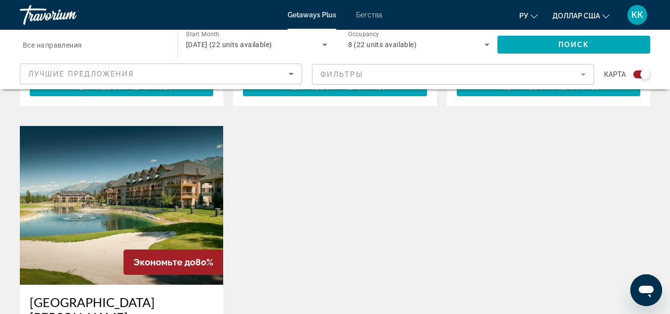
scroll to position [1389, 0]
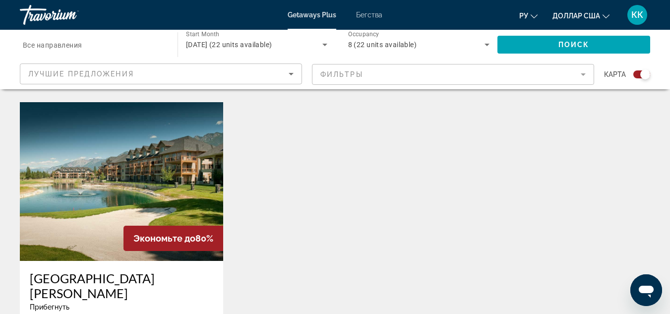
click at [185, 261] on div "Bighorn Meadows Resort Прибегнуть - Это курорт только для взрослых Radium Hot S…" at bounding box center [121, 307] width 203 height 92
click at [186, 173] on img "Основное содержание" at bounding box center [121, 181] width 203 height 159
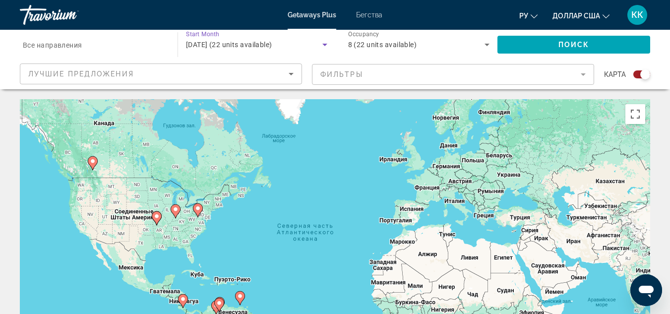
click at [325, 44] on icon "Search widget" at bounding box center [324, 45] width 5 height 2
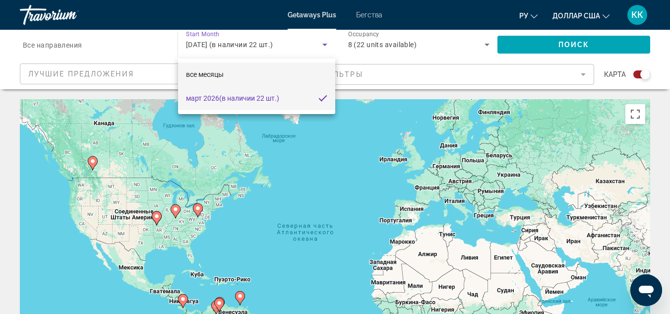
click at [251, 74] on mat-option "все месяцы" at bounding box center [256, 75] width 157 height 24
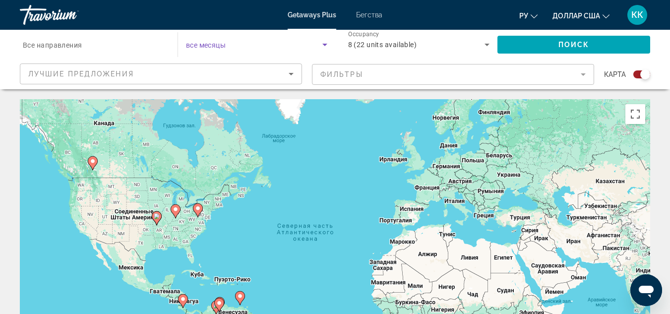
click at [326, 45] on icon "Search widget" at bounding box center [325, 45] width 12 height 12
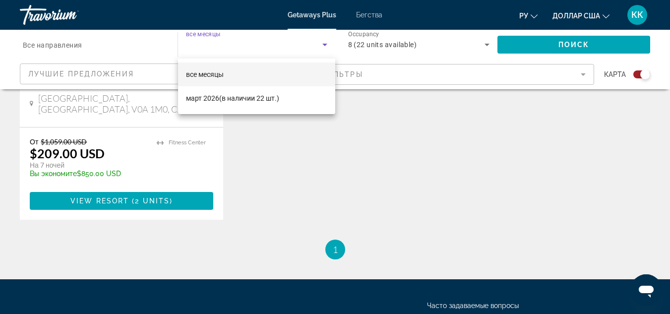
scroll to position [1658, 0]
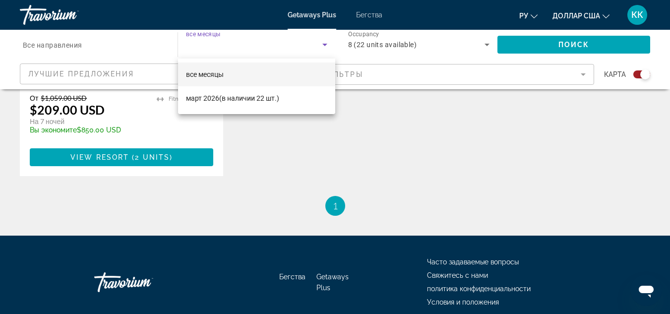
click at [334, 162] on div at bounding box center [335, 157] width 670 height 314
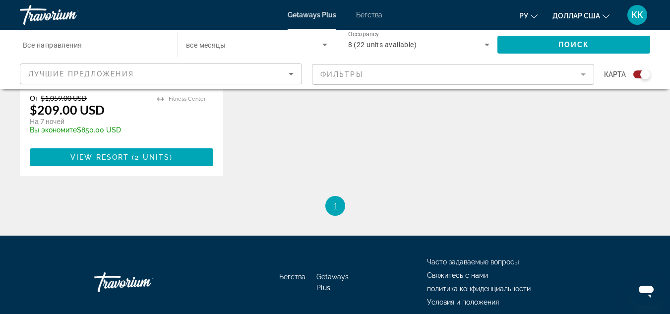
click at [317, 196] on ul "1 / 1 You're on page 1" at bounding box center [335, 206] width 630 height 20
click at [336, 200] on span "1" at bounding box center [335, 205] width 5 height 11
click at [359, 196] on ul "1 / 1 You're on page 1" at bounding box center [335, 206] width 630 height 20
click at [335, 200] on span "1" at bounding box center [335, 205] width 5 height 11
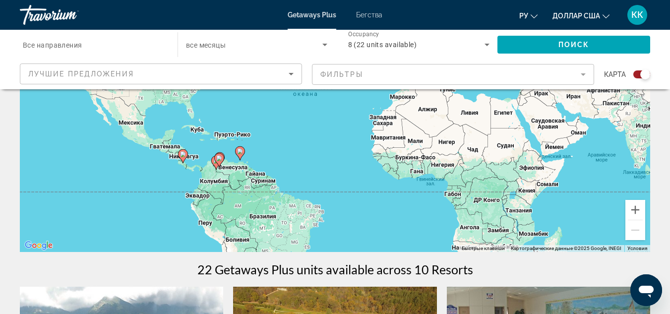
scroll to position [121, 0]
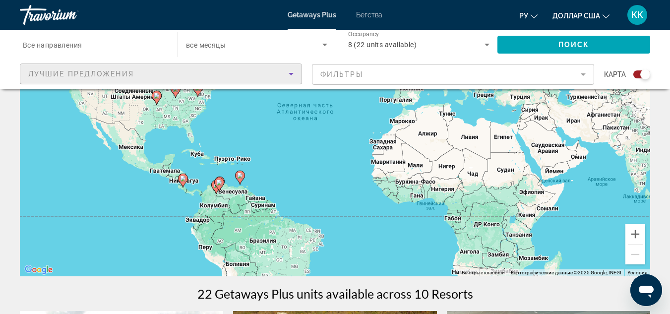
click at [291, 76] on icon "Sort by" at bounding box center [291, 74] width 12 height 12
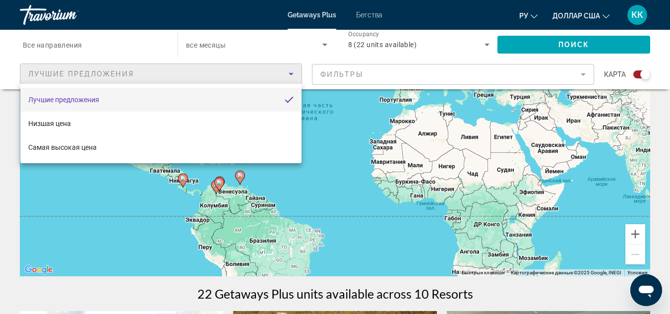
click at [345, 144] on div at bounding box center [335, 157] width 670 height 314
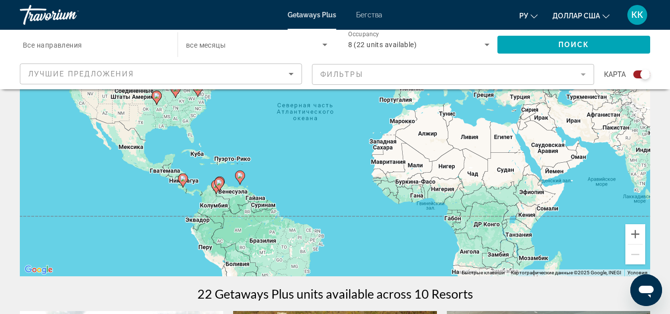
click at [582, 73] on mat-form-field "Фильтры" at bounding box center [453, 74] width 282 height 21
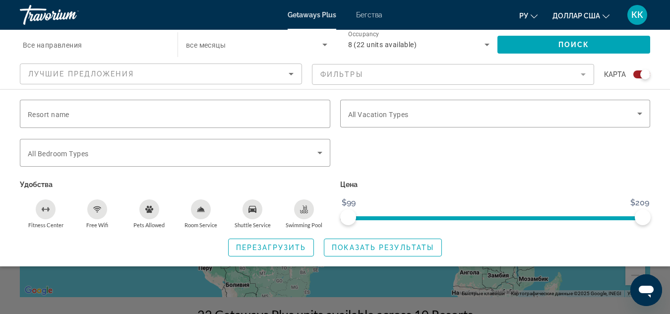
scroll to position [99, 0]
click at [583, 75] on mat-form-field "Фильтры" at bounding box center [453, 74] width 282 height 21
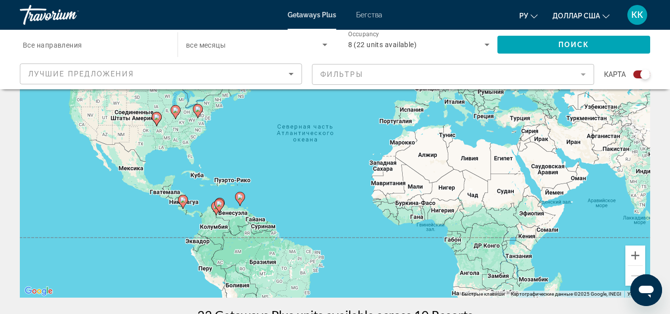
scroll to position [0, 0]
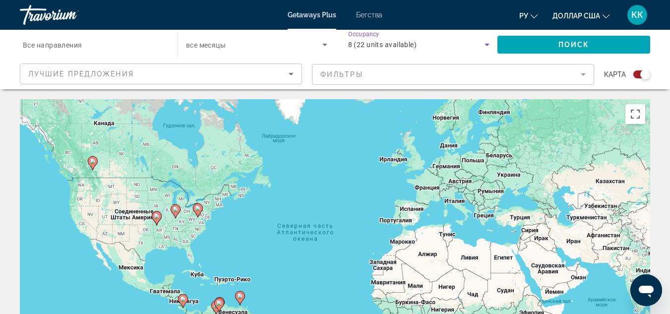
click at [487, 45] on icon "Search widget" at bounding box center [487, 45] width 5 height 2
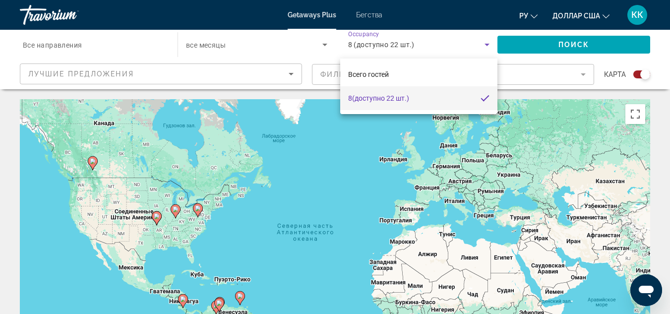
click at [336, 157] on div at bounding box center [335, 157] width 670 height 314
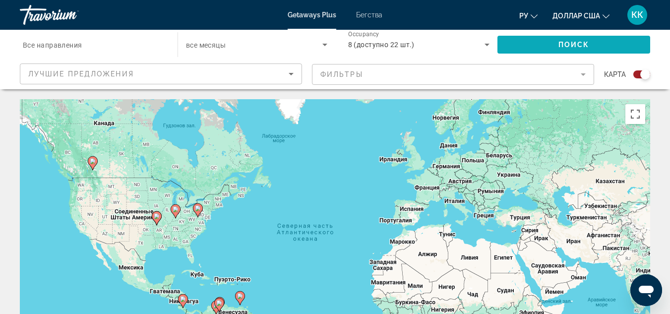
click at [534, 50] on span "Search widget" at bounding box center [574, 45] width 153 height 24
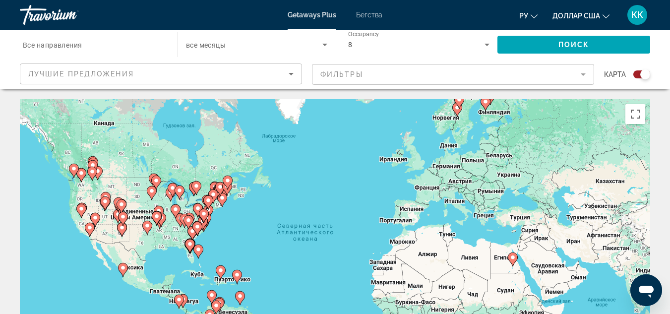
scroll to position [50, 0]
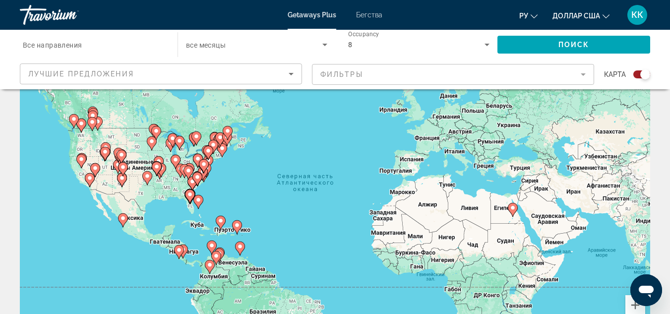
click at [504, 220] on div "Чтобы активировать перетаскивание с помощью клавиатуры, нажмите Alt + Ввод. Пос…" at bounding box center [335, 199] width 630 height 298
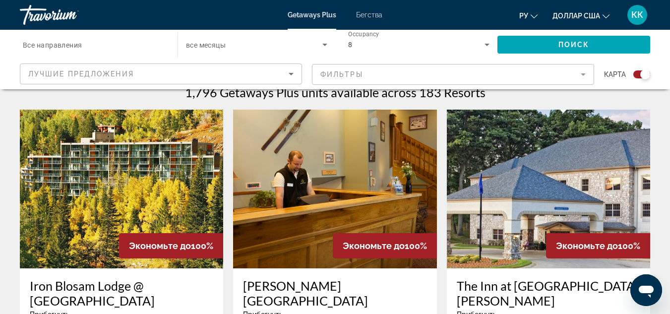
scroll to position [298, 0]
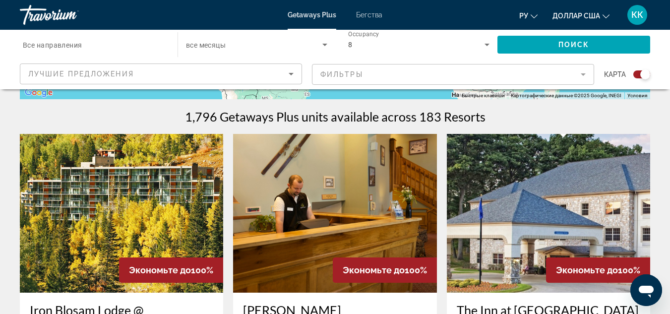
click at [86, 197] on img "Основное содержание" at bounding box center [121, 213] width 203 height 159
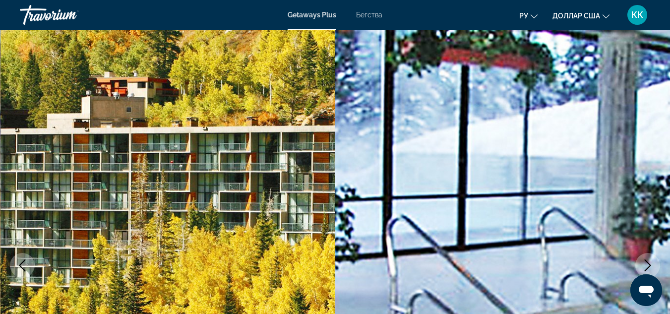
click at [636, 20] on div "КК" at bounding box center [638, 15] width 20 height 20
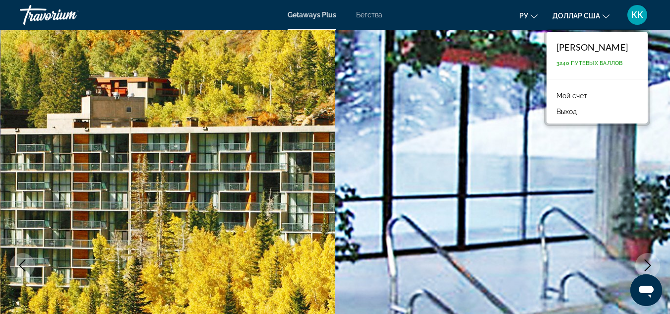
click at [494, 119] on img "Основное содержание" at bounding box center [502, 265] width 335 height 471
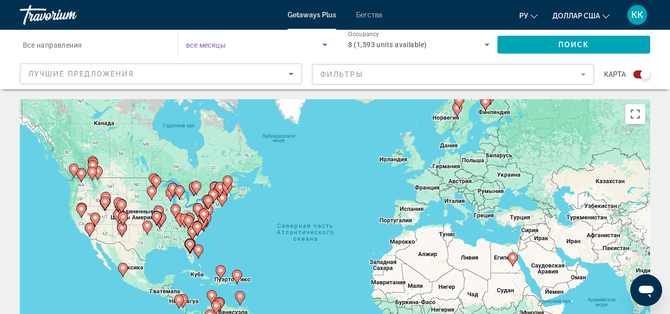
click at [323, 43] on icon "Search widget" at bounding box center [325, 45] width 12 height 12
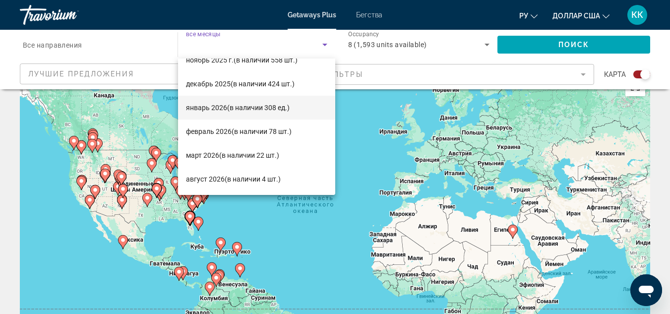
scroll to position [50, 0]
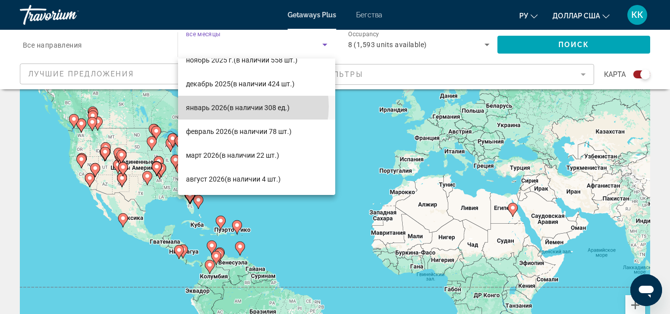
click at [238, 106] on font "(в наличии 308 ед.)" at bounding box center [258, 108] width 63 height 8
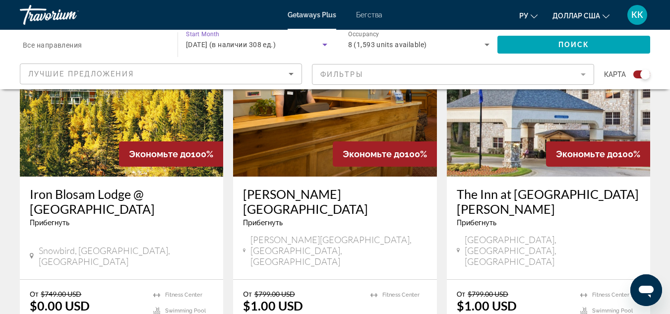
scroll to position [397, 0]
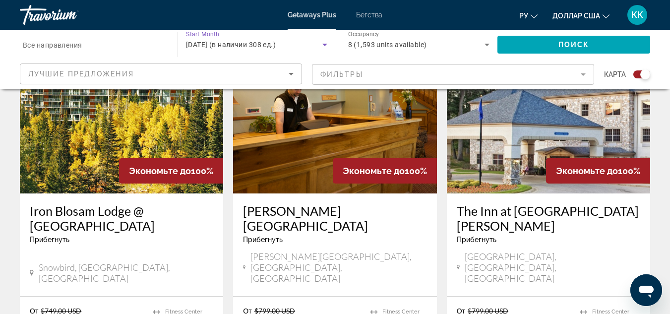
click at [290, 150] on img "Основное содержание" at bounding box center [334, 114] width 203 height 159
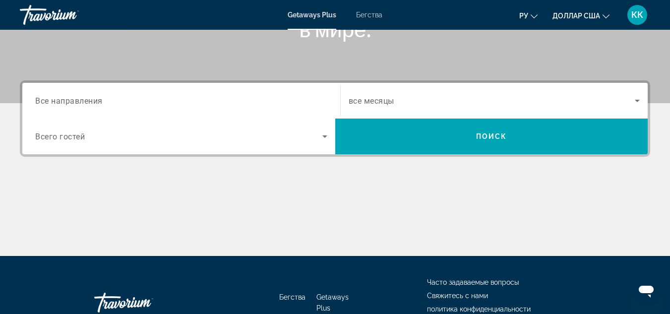
scroll to position [248, 0]
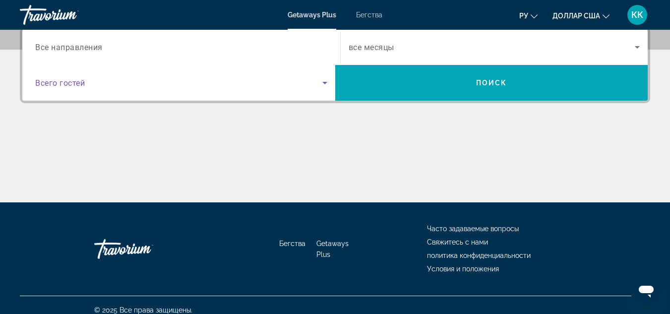
click at [323, 83] on icon "Search widget" at bounding box center [325, 83] width 12 height 12
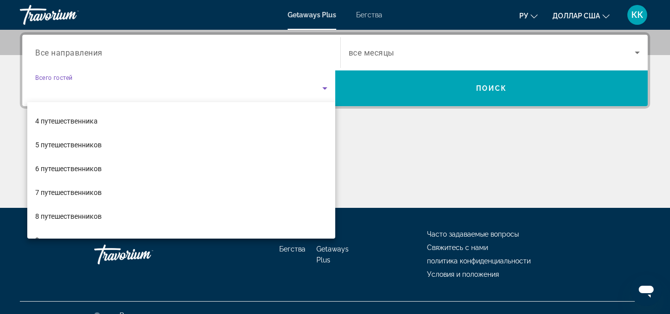
scroll to position [83, 0]
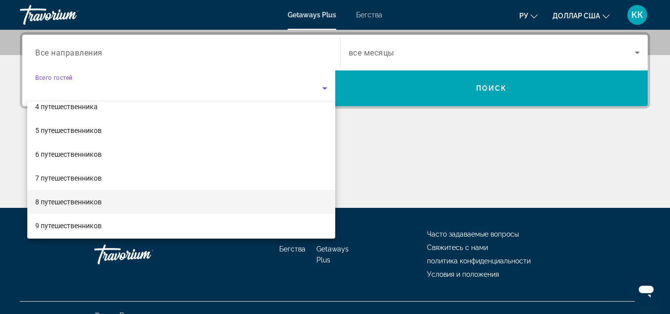
click at [233, 205] on mat-option "8 путешественников" at bounding box center [181, 202] width 308 height 24
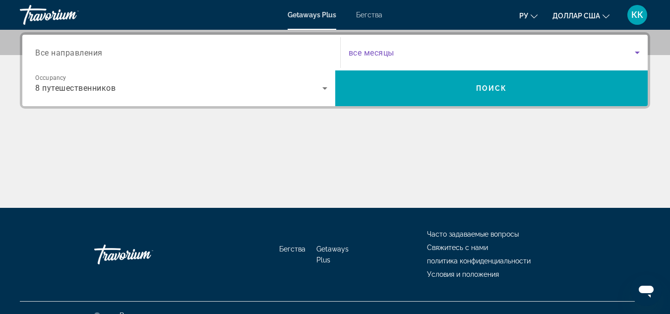
click at [636, 54] on icon "Search widget" at bounding box center [637, 53] width 12 height 12
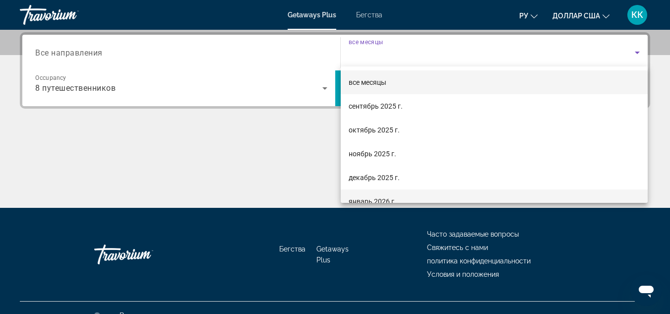
scroll to position [50, 0]
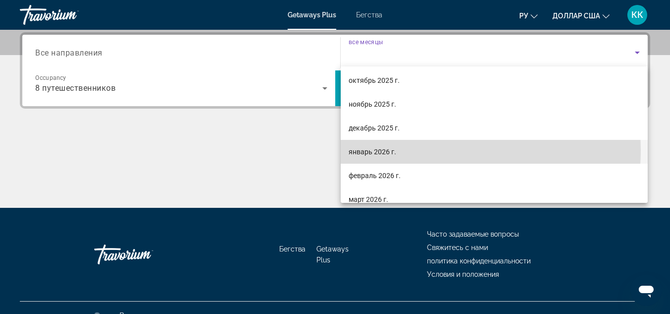
click at [397, 150] on mat-option "январь 2026 г." at bounding box center [495, 152] width 308 height 24
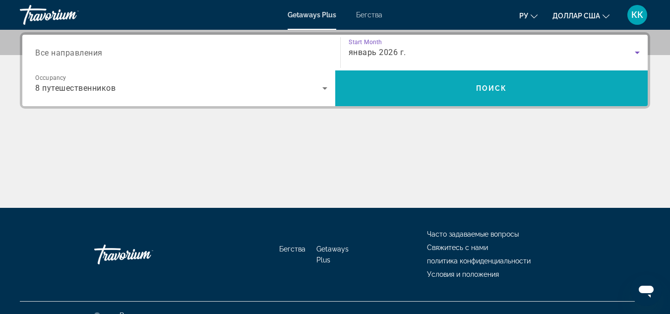
click at [502, 93] on span "Search widget" at bounding box center [491, 88] width 313 height 24
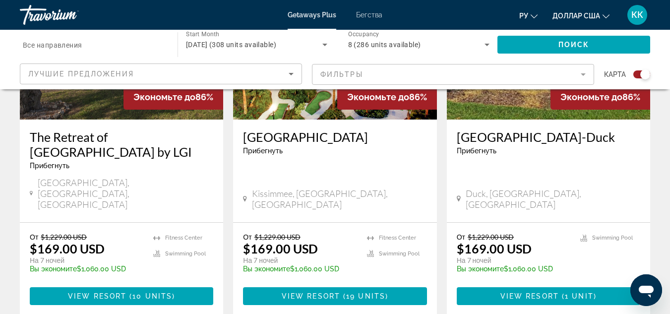
scroll to position [1559, 0]
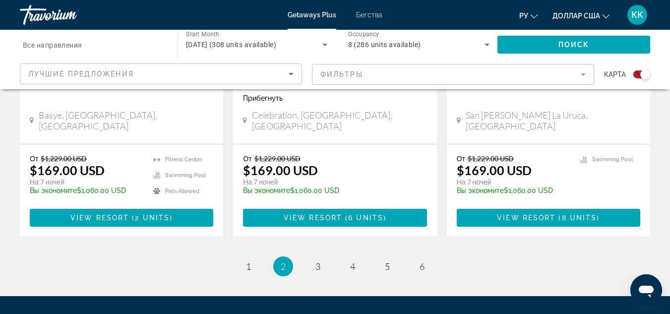
scroll to position [1658, 0]
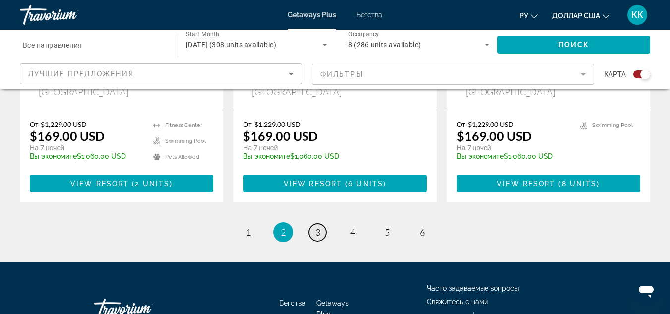
click at [315, 227] on span "3" at bounding box center [317, 232] width 5 height 11
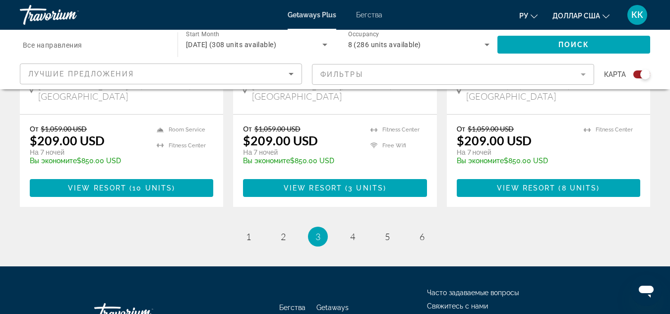
scroll to position [1673, 0]
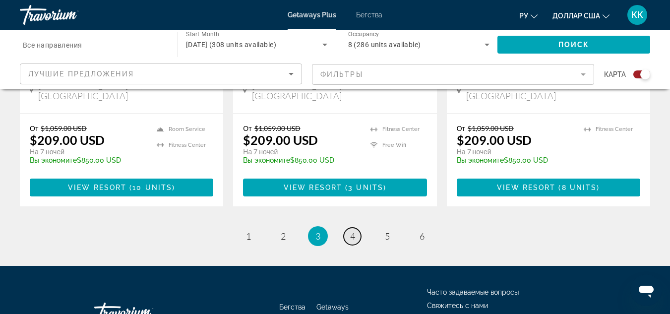
click at [353, 231] on span "4" at bounding box center [352, 236] width 5 height 11
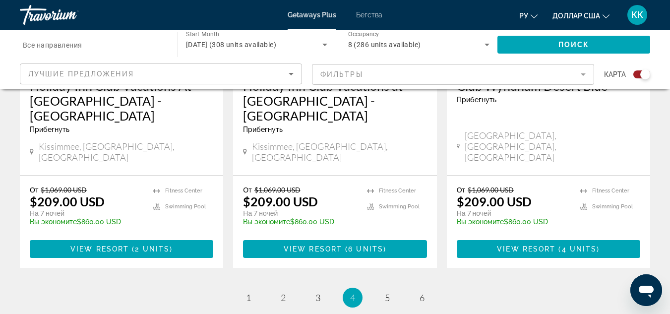
scroll to position [1587, 0]
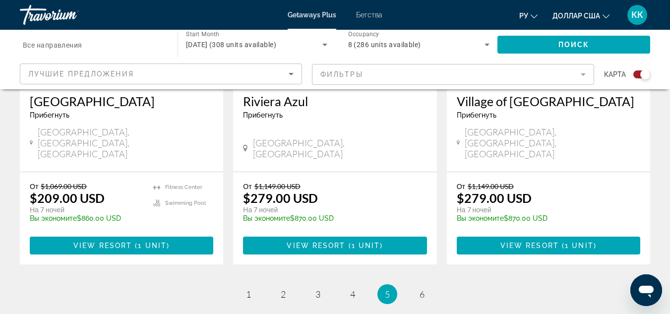
scroll to position [1623, 0]
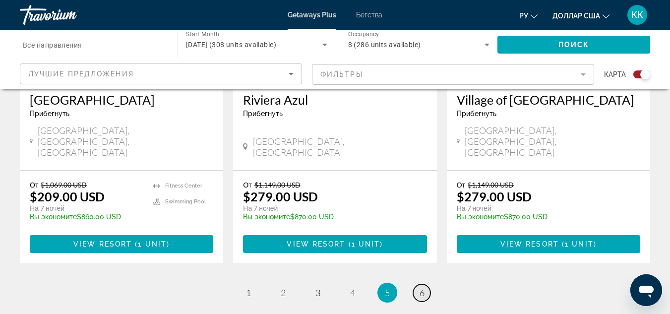
click at [421, 287] on span "6" at bounding box center [422, 292] width 5 height 11
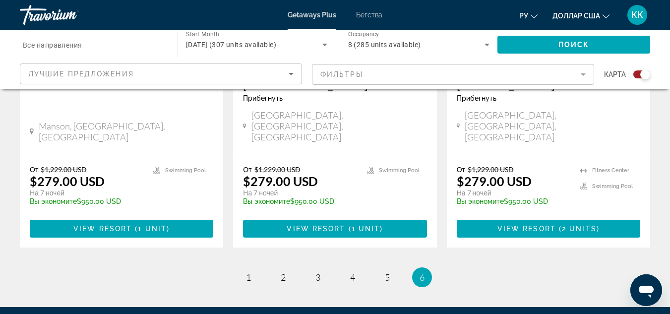
scroll to position [942, 0]
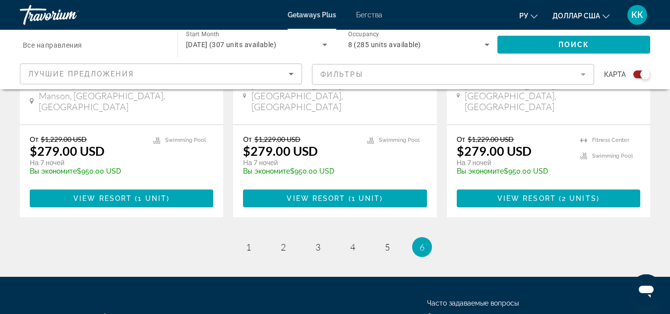
click at [239, 237] on ul "6 / 6 page 1 page 2 page 3 page 4 page 5 You're on page 6" at bounding box center [335, 247] width 630 height 20
click at [242, 239] on link "page 1" at bounding box center [248, 247] width 17 height 17
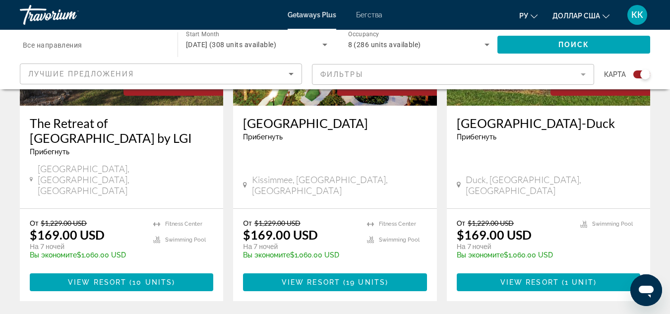
scroll to position [1658, 0]
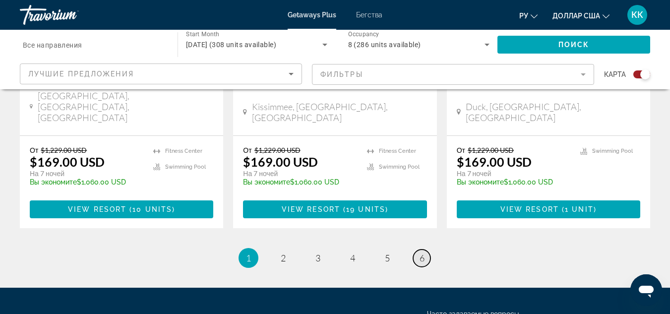
click at [421, 252] on span "6" at bounding box center [422, 257] width 5 height 11
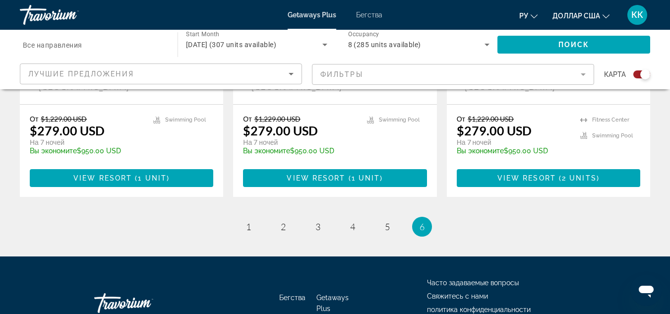
scroll to position [968, 0]
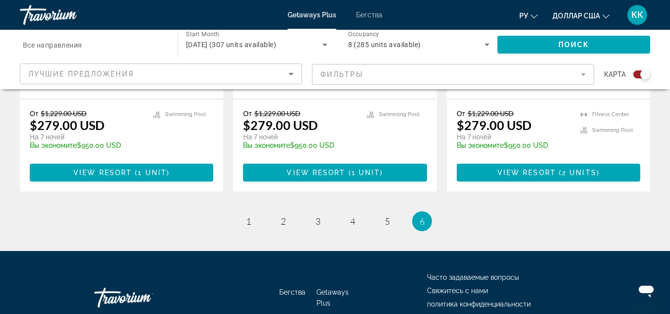
click at [648, 290] on icon "Открытое окно обмена сообщениями" at bounding box center [646, 292] width 15 height 12
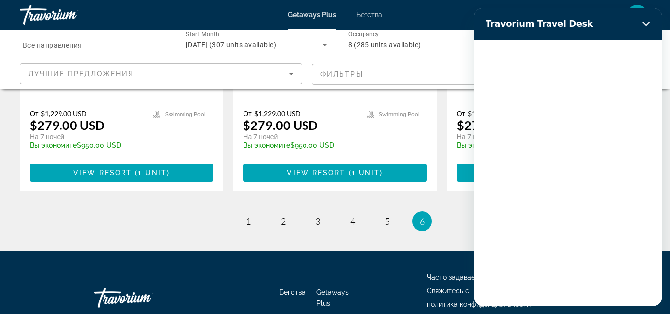
scroll to position [0, 0]
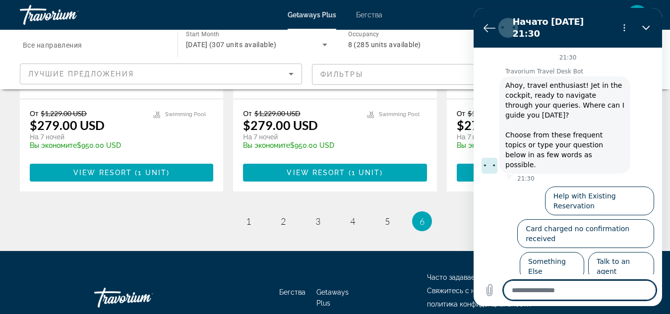
click at [400, 255] on div "Бегства Getaways Plus Часто задаваемые вопросы Свяжитесь с нами политика конфид…" at bounding box center [335, 297] width 630 height 93
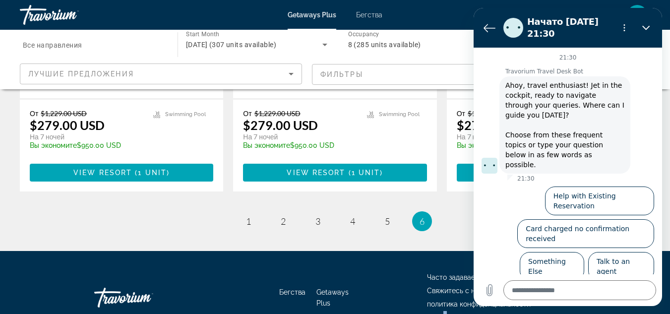
click at [445, 271] on ul "Часто задаваемые вопросы Свяжитесь с нами политика конфиденциальности Условия и…" at bounding box center [501, 298] width 149 height 54
click at [647, 27] on icon "Закрыть" at bounding box center [646, 28] width 8 height 8
type textarea "*"
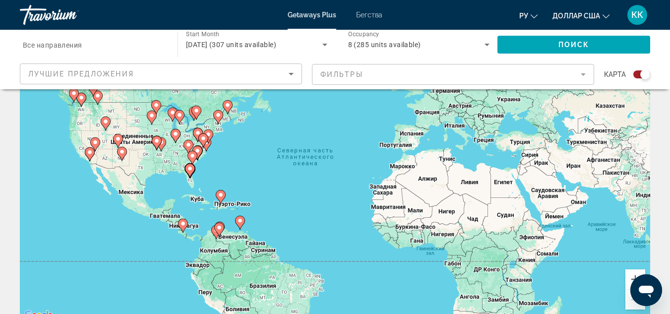
scroll to position [26, 0]
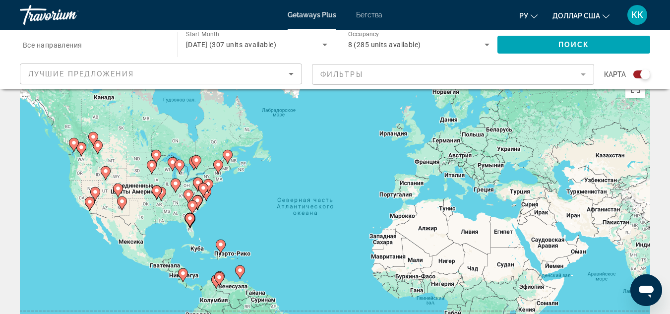
click at [492, 170] on div "Чтобы активировать перетаскивание с помощью клавиатуры, нажмите Alt + Ввод. Пос…" at bounding box center [335, 222] width 630 height 298
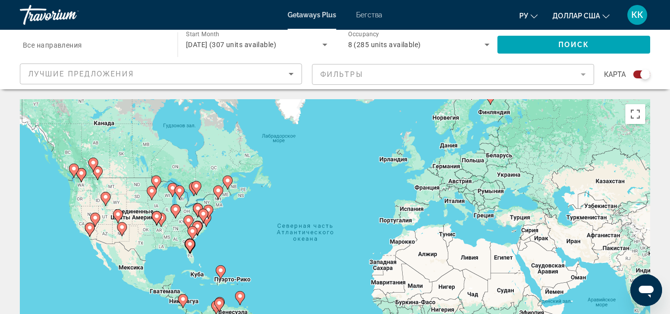
click at [585, 72] on mat-form-field "Фильтры" at bounding box center [453, 74] width 282 height 21
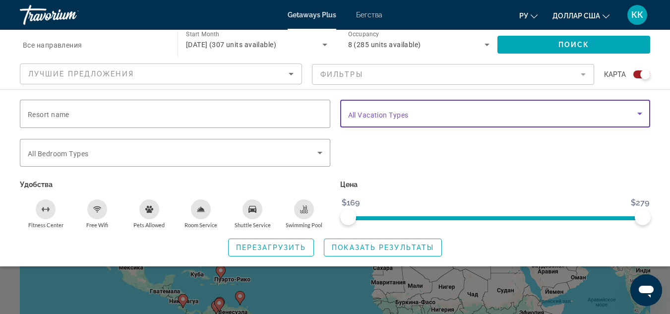
click at [636, 114] on icon "Search widget" at bounding box center [640, 114] width 12 height 12
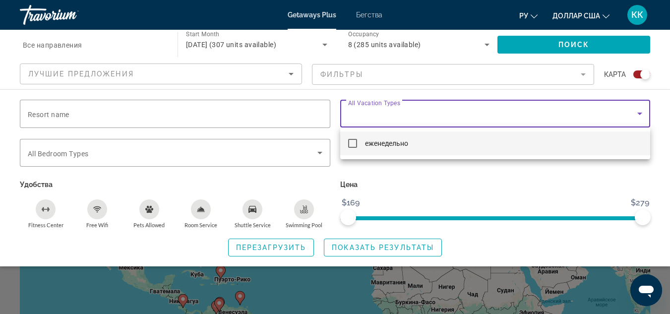
click at [636, 114] on div at bounding box center [335, 157] width 670 height 314
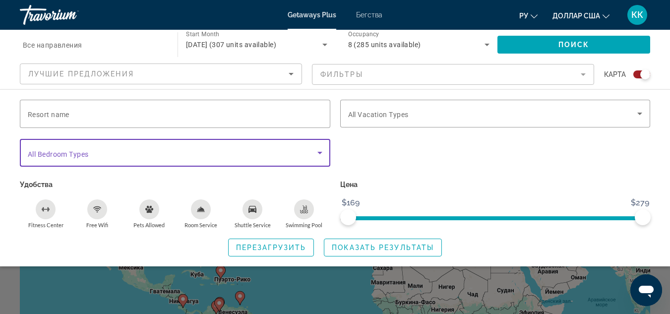
click at [320, 154] on icon "Search widget" at bounding box center [320, 153] width 12 height 12
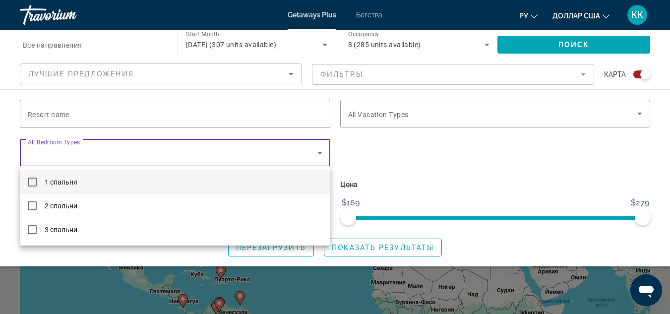
click at [402, 155] on div at bounding box center [335, 157] width 670 height 314
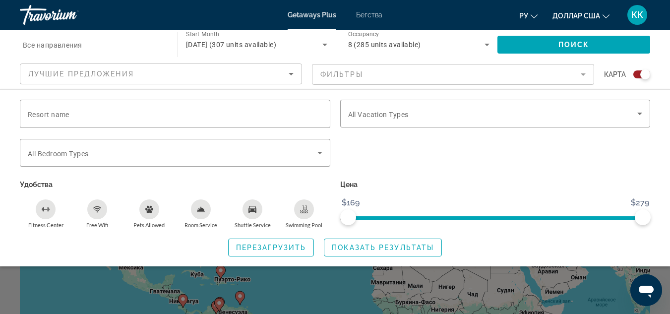
click at [289, 290] on div "Search widget" at bounding box center [335, 231] width 670 height 165
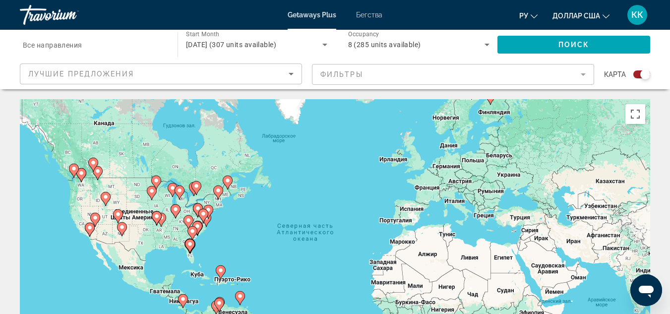
click at [291, 73] on icon "Sort by" at bounding box center [291, 74] width 5 height 2
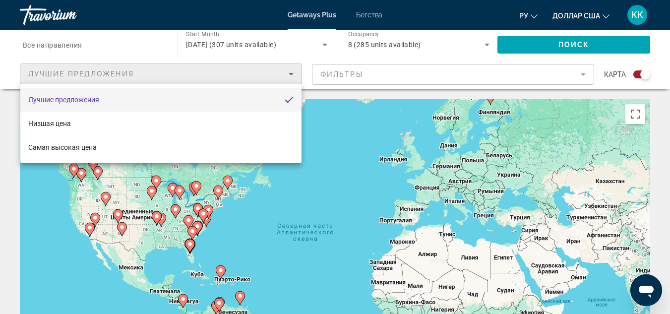
click at [291, 73] on div at bounding box center [335, 157] width 670 height 314
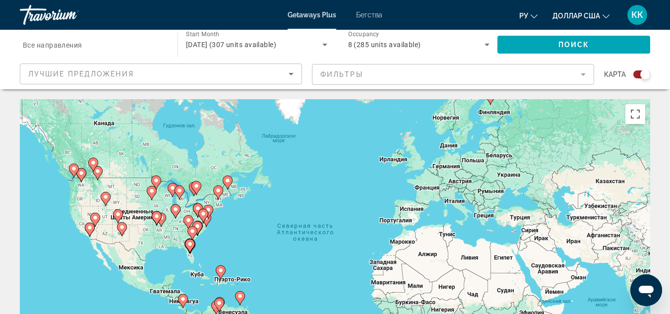
click at [372, 34] on span "Occupancy" at bounding box center [363, 34] width 31 height 7
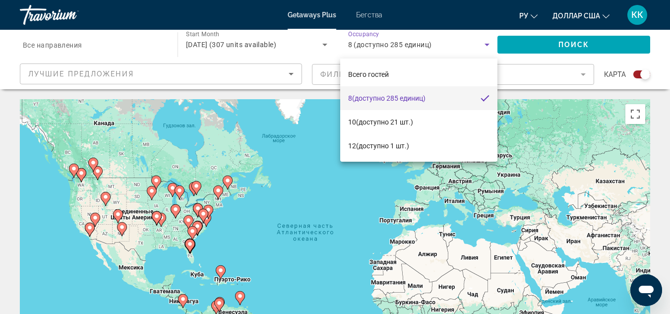
click at [337, 173] on div at bounding box center [335, 157] width 670 height 314
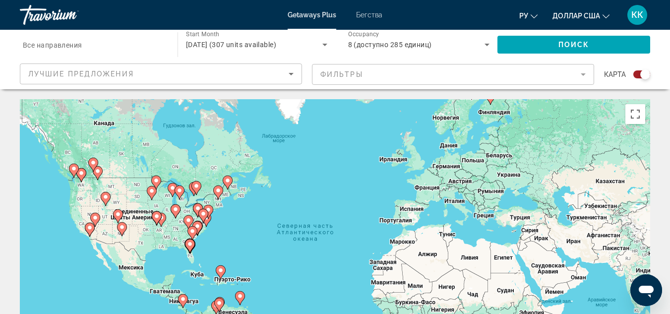
click at [215, 35] on span "Start Month" at bounding box center [202, 34] width 33 height 7
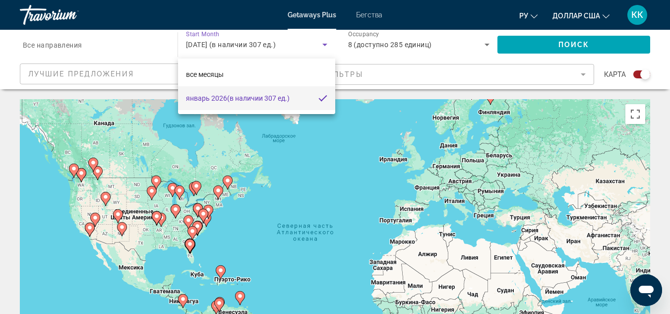
drag, startPoint x: 323, startPoint y: 157, endPoint x: 317, endPoint y: 126, distance: 31.8
click at [322, 154] on div at bounding box center [335, 157] width 670 height 314
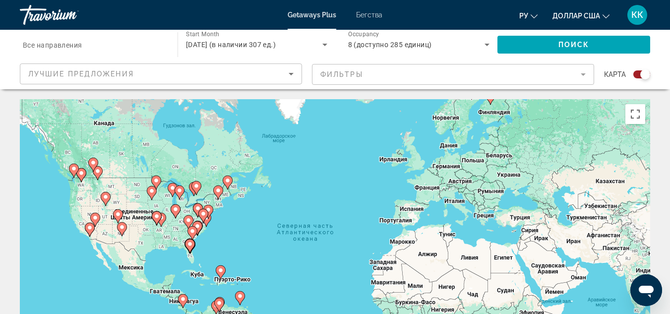
click at [106, 51] on div "Search widget" at bounding box center [94, 45] width 142 height 28
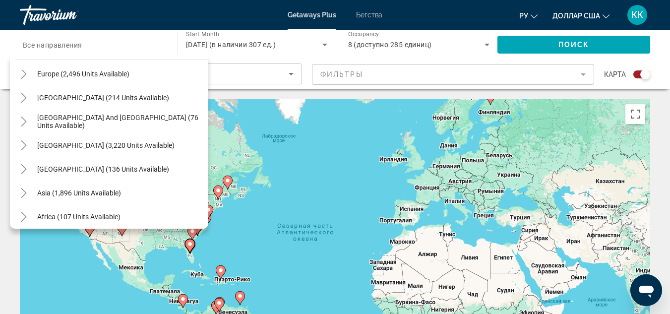
scroll to position [161, 0]
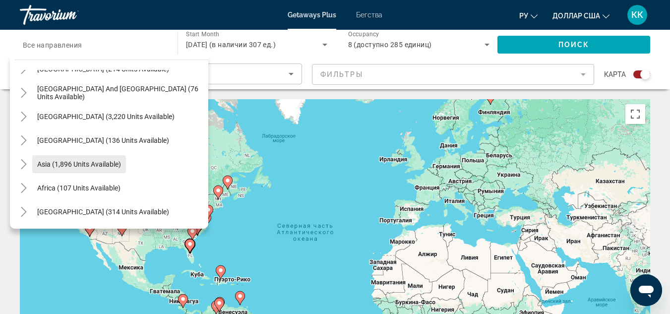
click at [95, 165] on span "Asia (1,896 units available)" at bounding box center [79, 164] width 84 height 8
type input "**********"
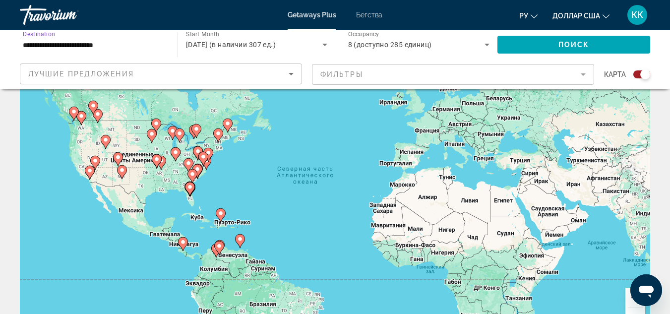
scroll to position [0, 0]
